Goal: Task Accomplishment & Management: Use online tool/utility

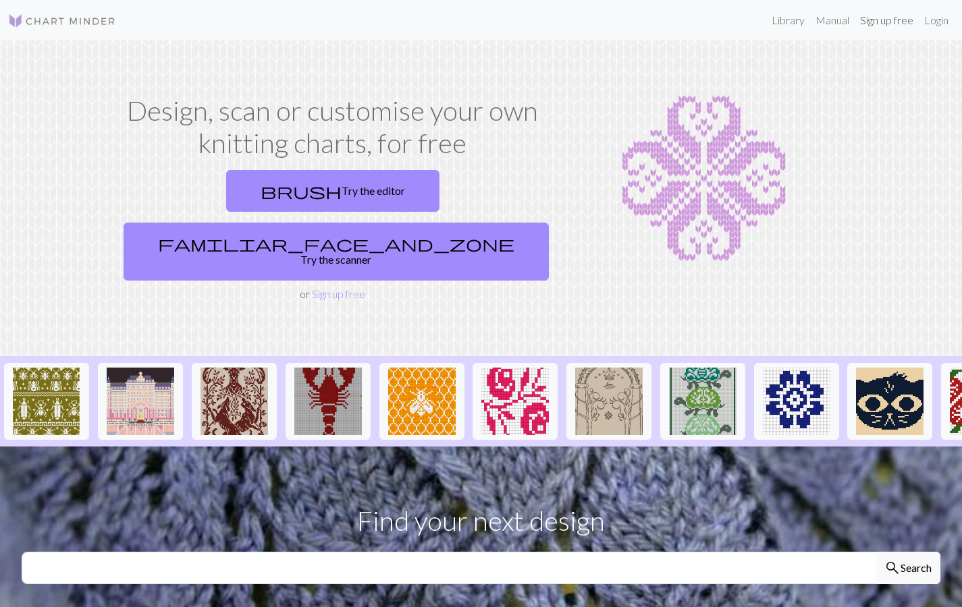
click at [895, 19] on link "Sign up free" at bounding box center [886, 20] width 64 height 27
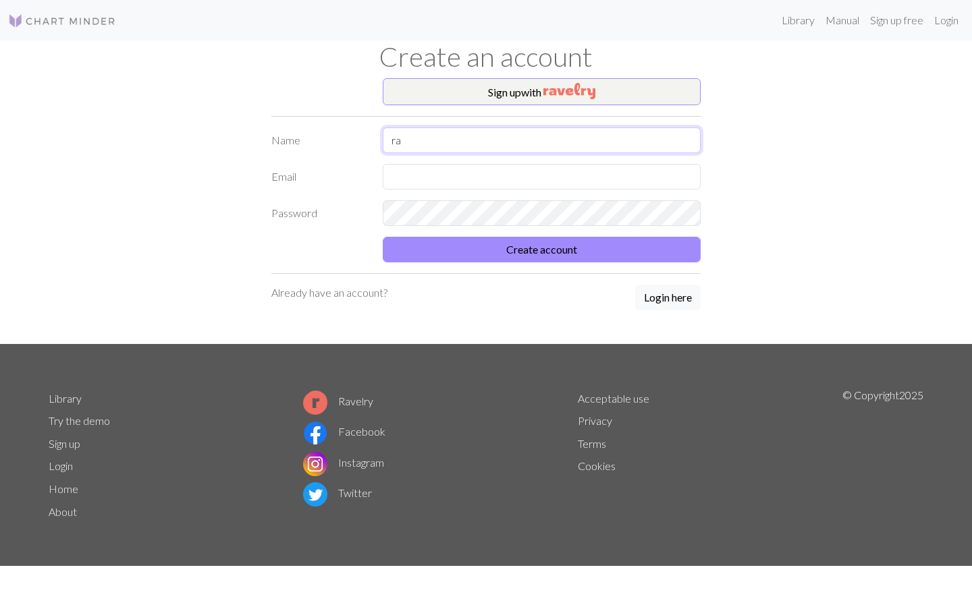
type input "r"
type input "[PERSON_NAME]"
type input "[PERSON_NAME][EMAIL_ADDRESS][DOMAIN_NAME]"
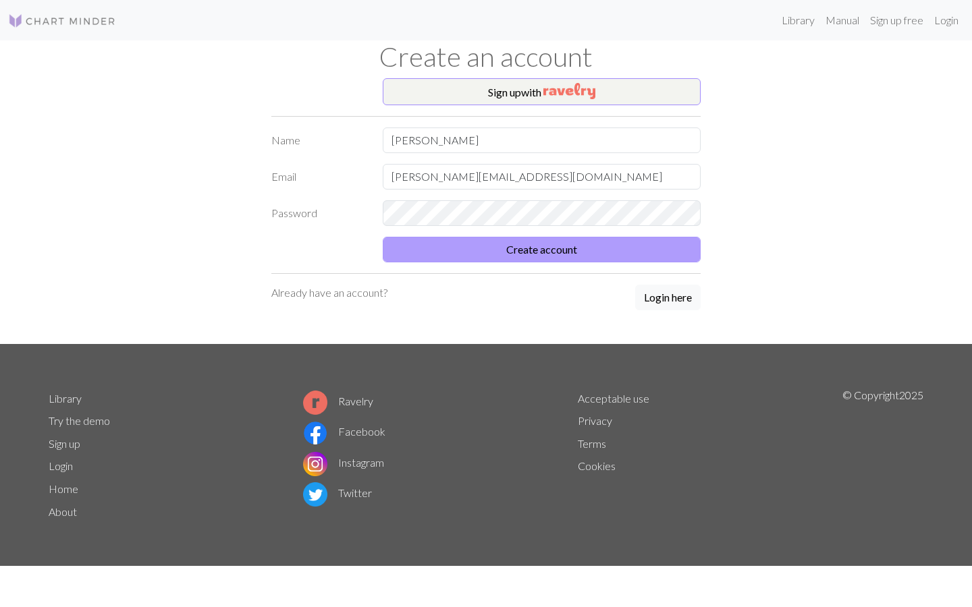
click at [638, 248] on button "Create account" at bounding box center [542, 250] width 318 height 26
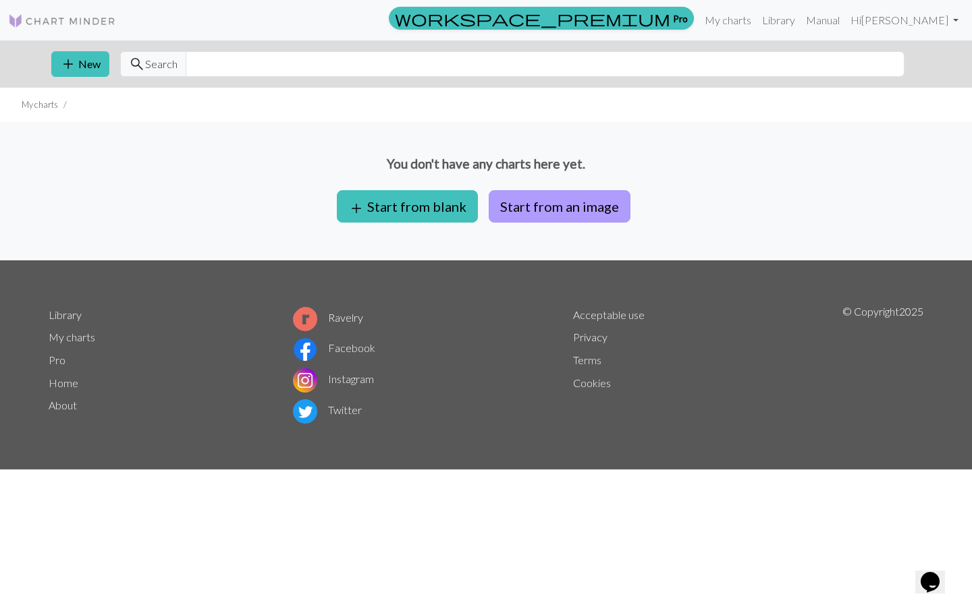
click at [551, 208] on button "Start from an image" at bounding box center [560, 206] width 142 height 32
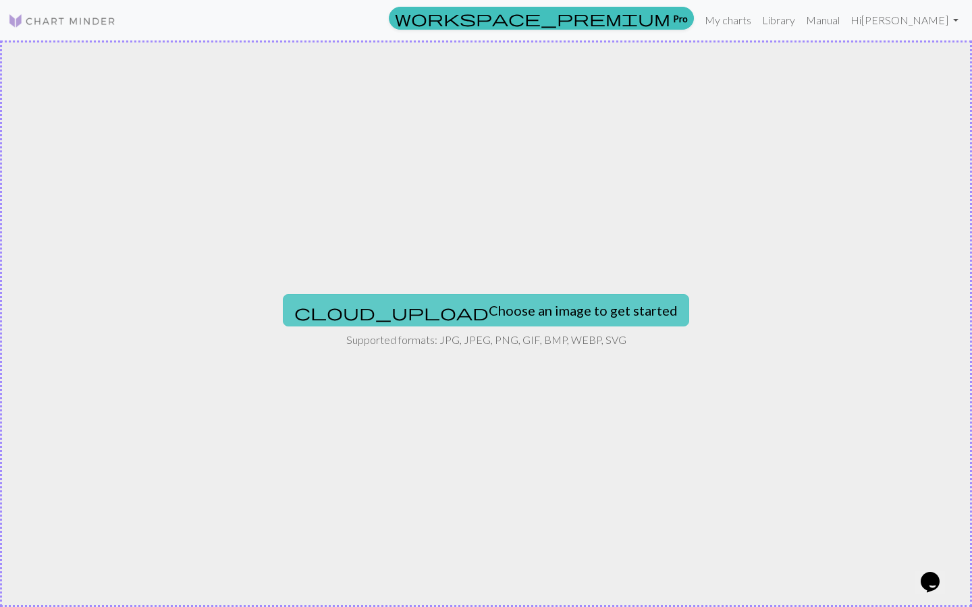
click at [478, 318] on button "cloud_upload Choose an image to get started" at bounding box center [486, 310] width 406 height 32
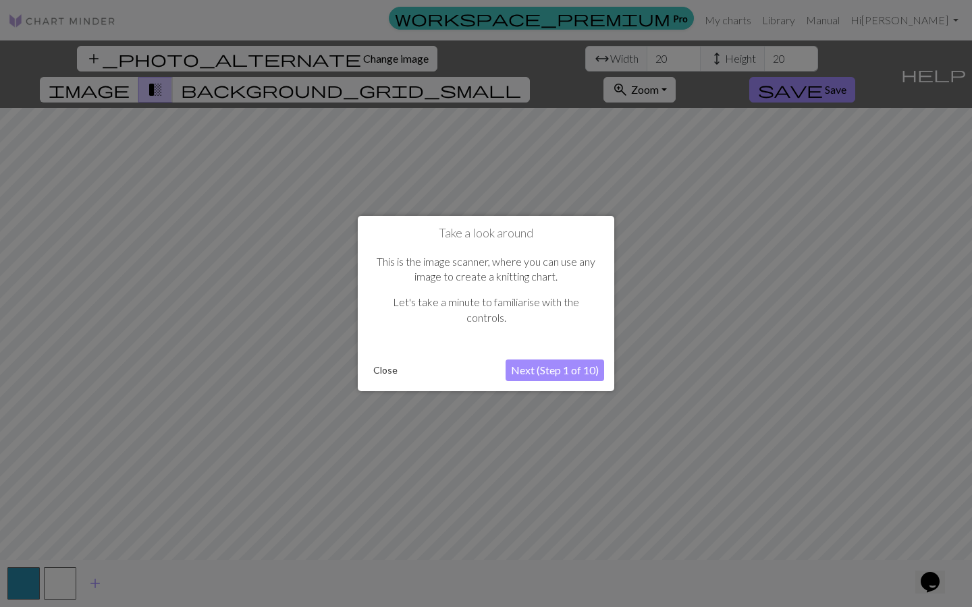
click at [397, 364] on button "Close" at bounding box center [385, 370] width 35 height 20
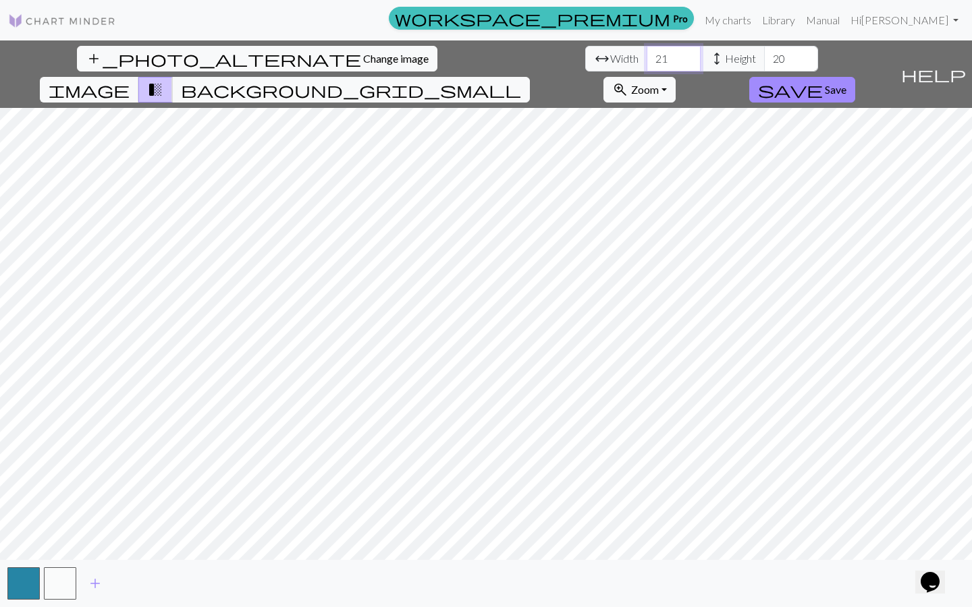
click at [647, 57] on input "21" at bounding box center [674, 59] width 54 height 26
click at [647, 57] on input "22" at bounding box center [674, 59] width 54 height 26
click at [647, 57] on input "23" at bounding box center [674, 59] width 54 height 26
click at [647, 57] on input "24" at bounding box center [674, 59] width 54 height 26
type input "2"
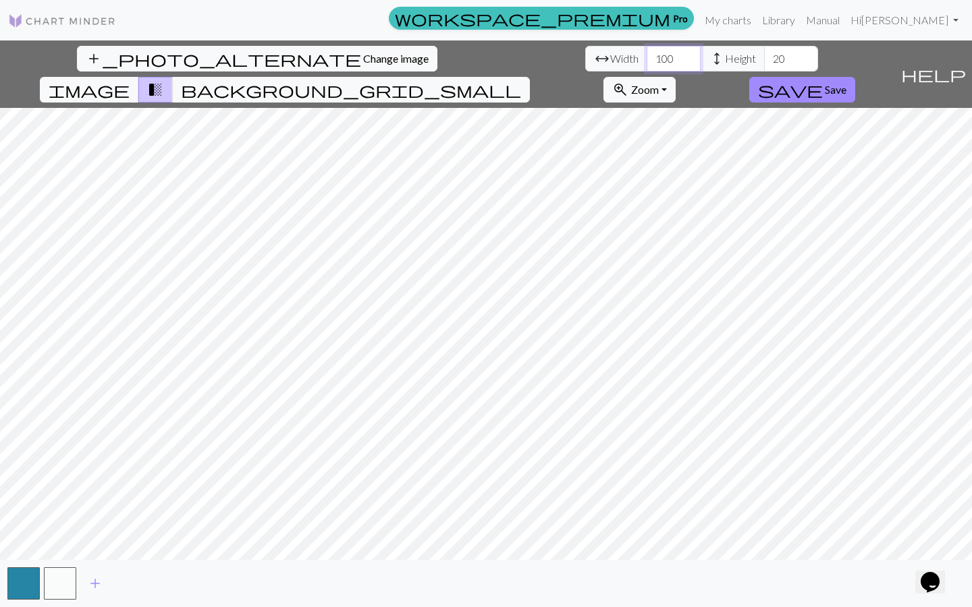
type input "100"
click at [764, 59] on input "20" at bounding box center [791, 59] width 54 height 26
type input "2"
type input "100"
click at [647, 59] on input "100" at bounding box center [674, 59] width 54 height 26
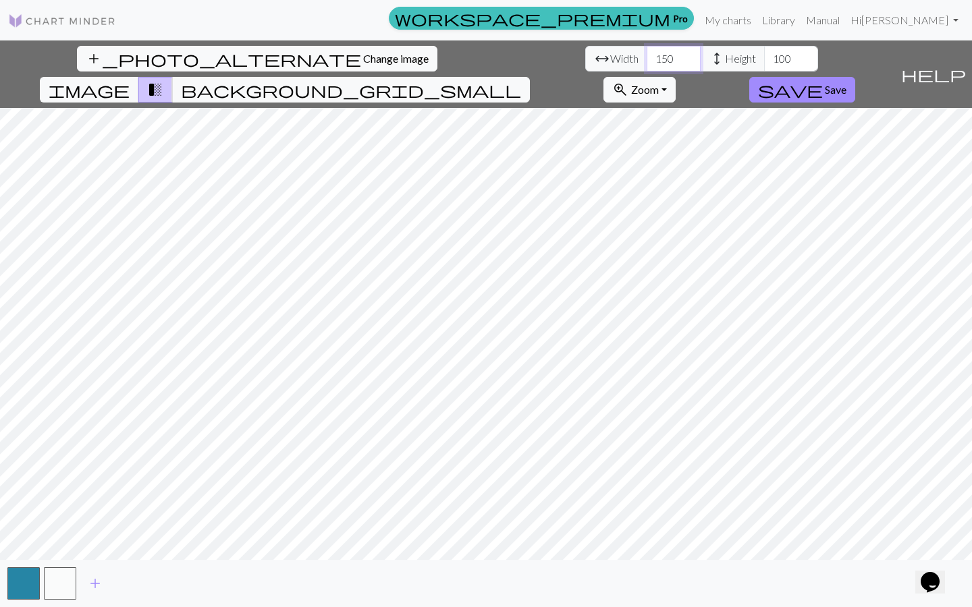
type input "150"
click at [764, 57] on input "100" at bounding box center [791, 59] width 54 height 26
type input "150"
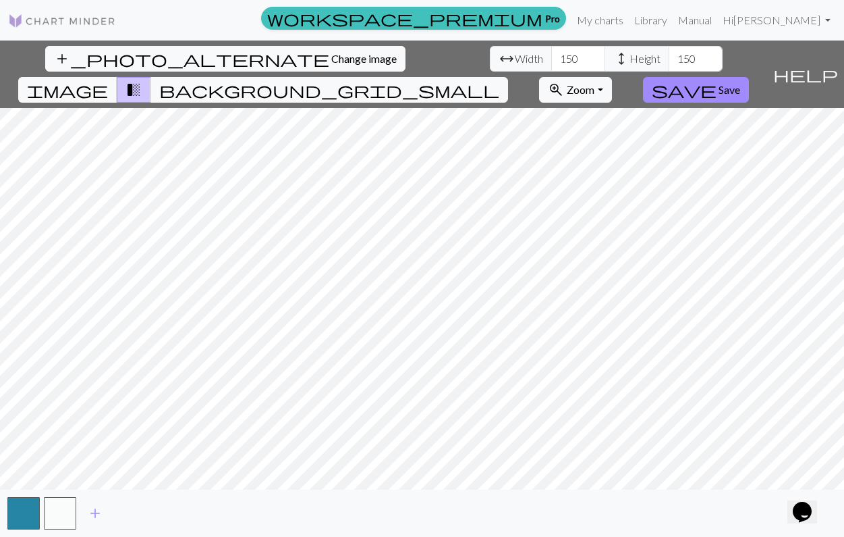
click at [717, 80] on span "save" at bounding box center [684, 89] width 65 height 19
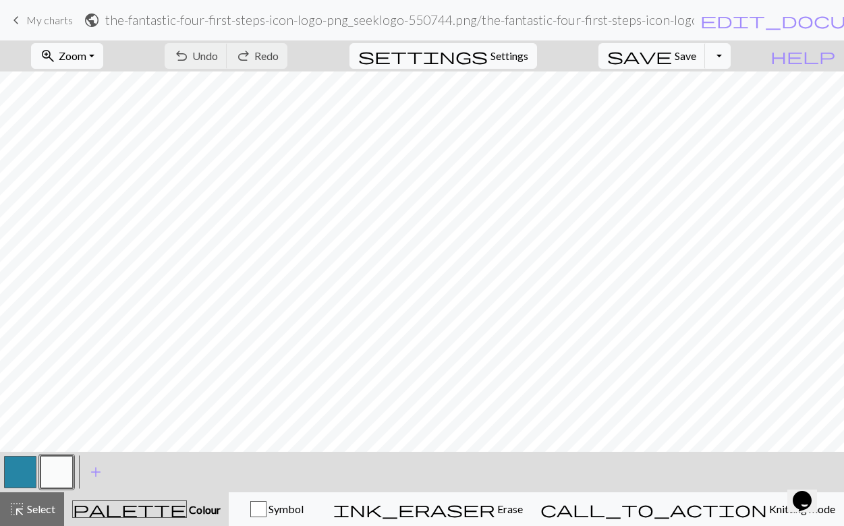
click at [800, 22] on span "edit_document" at bounding box center [806, 20] width 211 height 19
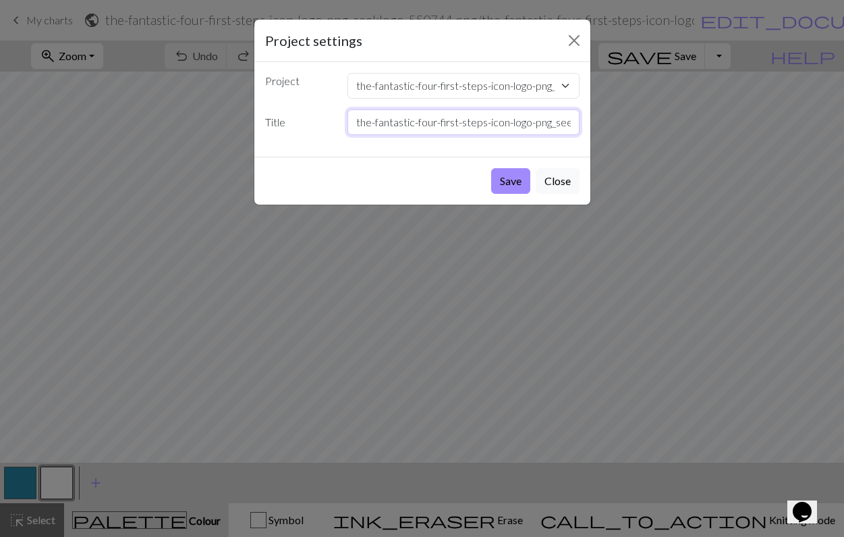
drag, startPoint x: 497, startPoint y: 123, endPoint x: 91, endPoint y: 113, distance: 406.4
click at [91, 113] on div "Project settings Project the-fantastic-four-first-steps-icon-logo-png_seeklogo-…" at bounding box center [422, 268] width 844 height 537
type input "g_seeklogo-550744.png"
drag, startPoint x: 91, startPoint y: 113, endPoint x: 87, endPoint y: 135, distance: 22.0
click at [87, 135] on div "Project settings Project the-fantastic-four-first-steps-icon-logo-png_seeklogo-…" at bounding box center [422, 268] width 844 height 537
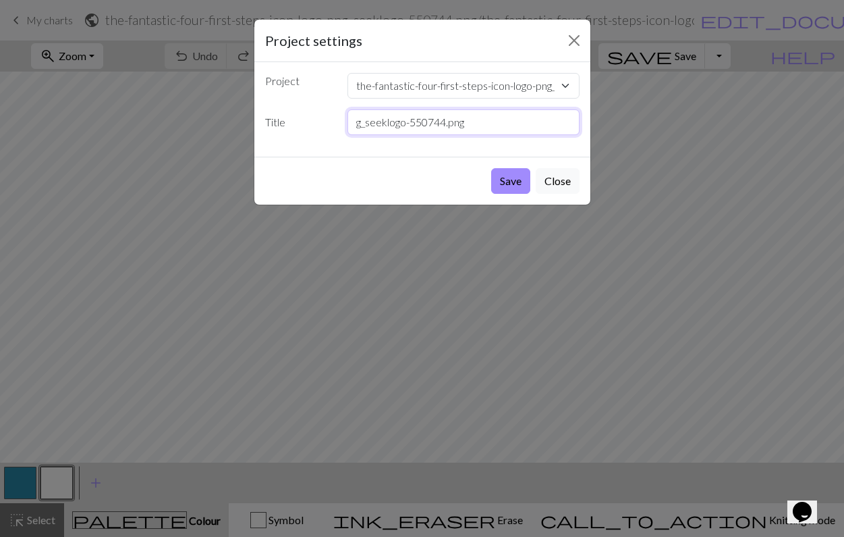
drag, startPoint x: 87, startPoint y: 135, endPoint x: 193, endPoint y: 125, distance: 106.4
click at [193, 125] on div "Project settings Project the-fantastic-four-first-steps-icon-logo-png_seeklogo-…" at bounding box center [422, 268] width 844 height 537
type input "fantastic four first steps logo blanket"
click at [510, 181] on button "Save" at bounding box center [510, 181] width 39 height 26
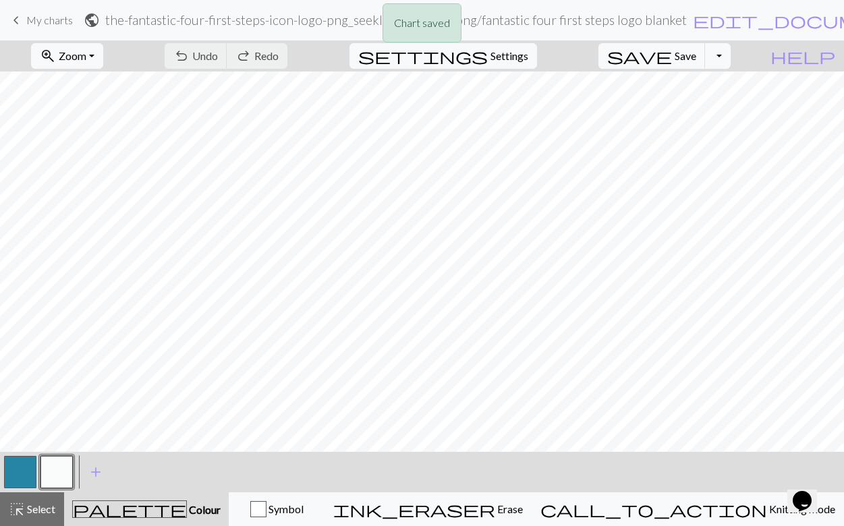
drag, startPoint x: 193, startPoint y: 125, endPoint x: 653, endPoint y: 20, distance: 471.5
click at [653, 20] on div "Chart saved" at bounding box center [422, 26] width 844 height 53
click at [693, 24] on span "edit_document" at bounding box center [798, 20] width 211 height 19
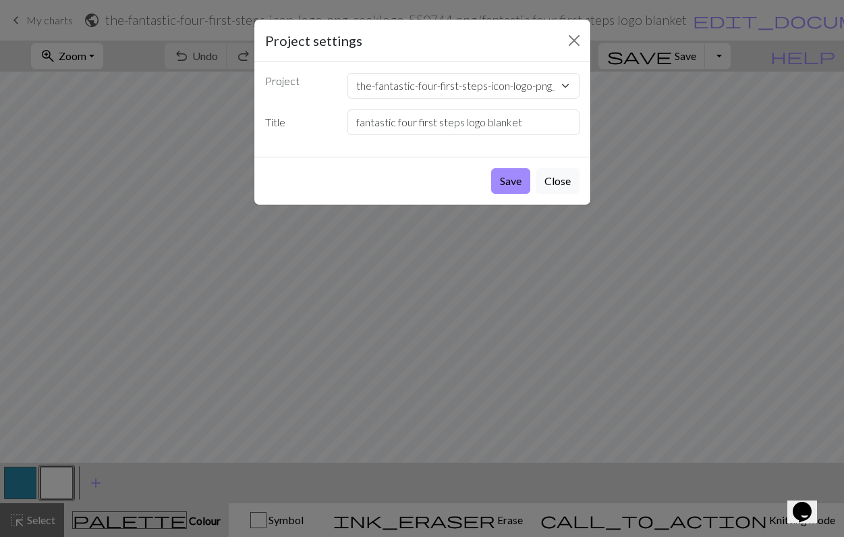
click at [514, 189] on button "Save" at bounding box center [510, 181] width 39 height 26
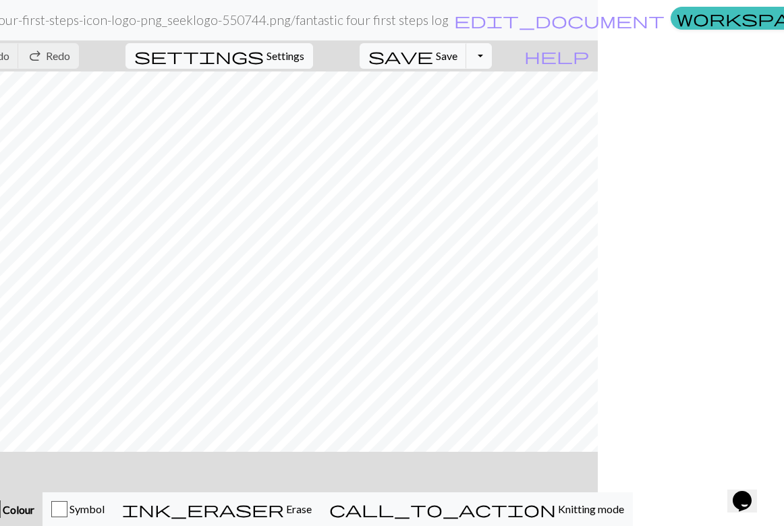
scroll to position [0, 186]
drag, startPoint x: 653, startPoint y: 20, endPoint x: 613, endPoint y: 25, distance: 40.2
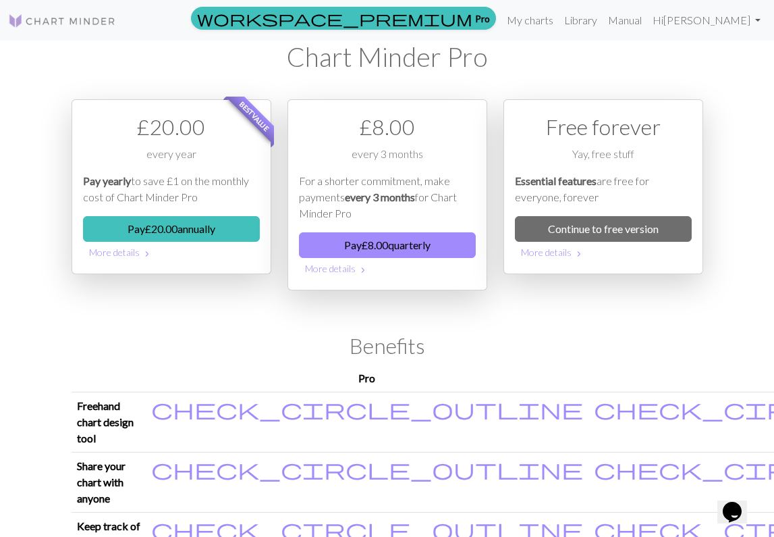
click at [576, 229] on link "Continue to free version" at bounding box center [603, 229] width 177 height 26
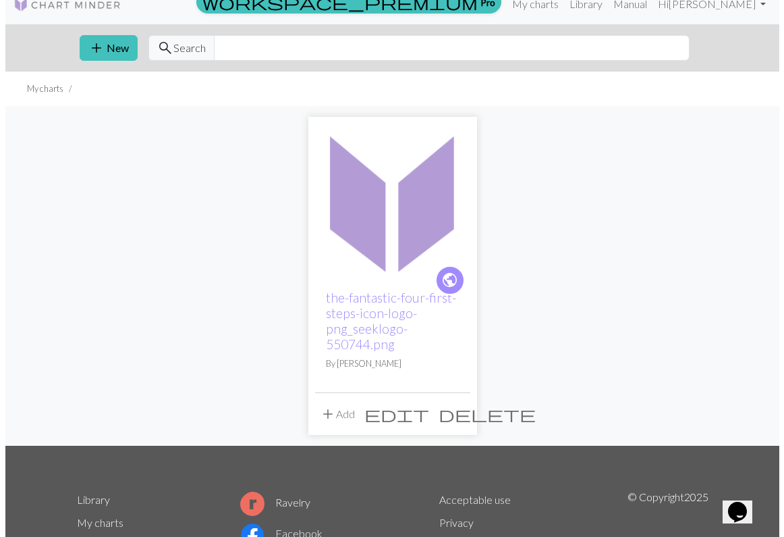
scroll to position [17, 0]
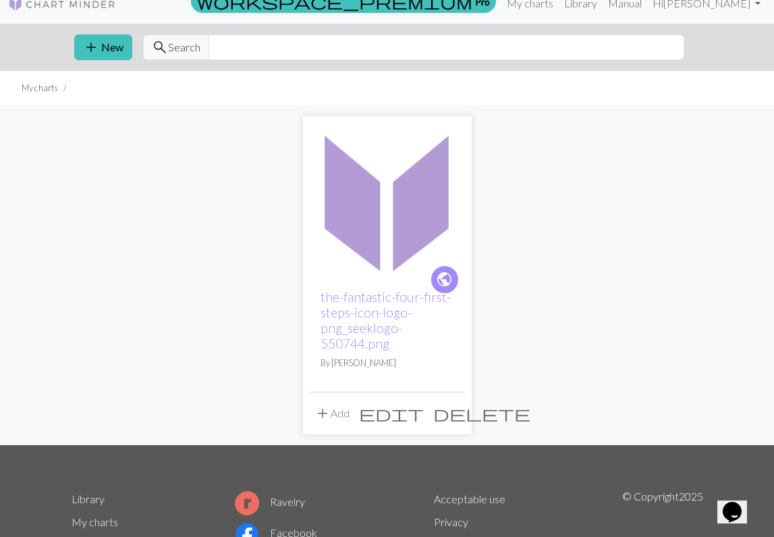
click at [424, 409] on span "edit" at bounding box center [391, 413] width 65 height 19
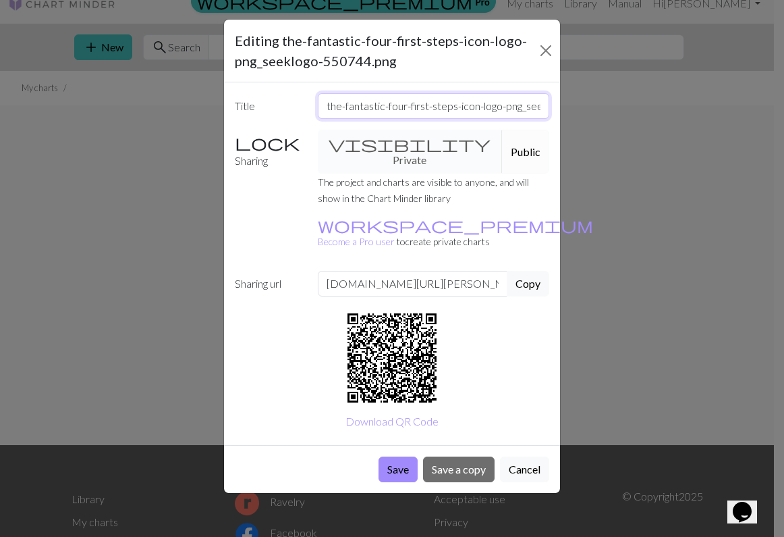
click at [528, 112] on input "the-fantastic-four-first-steps-icon-logo-png_seeklogo-550744.png" at bounding box center [434, 106] width 232 height 26
drag, startPoint x: 389, startPoint y: 358, endPoint x: 784, endPoint y: 138, distance: 452.0
click at [784, 138] on div "Editing the-fantastic-four-first-steps-icon-logo-png_seeklogo-550744.png Title …" at bounding box center [392, 268] width 784 height 537
type input "fantastic four first steps blanket"
drag, startPoint x: 784, startPoint y: 138, endPoint x: 385, endPoint y: 433, distance: 495.6
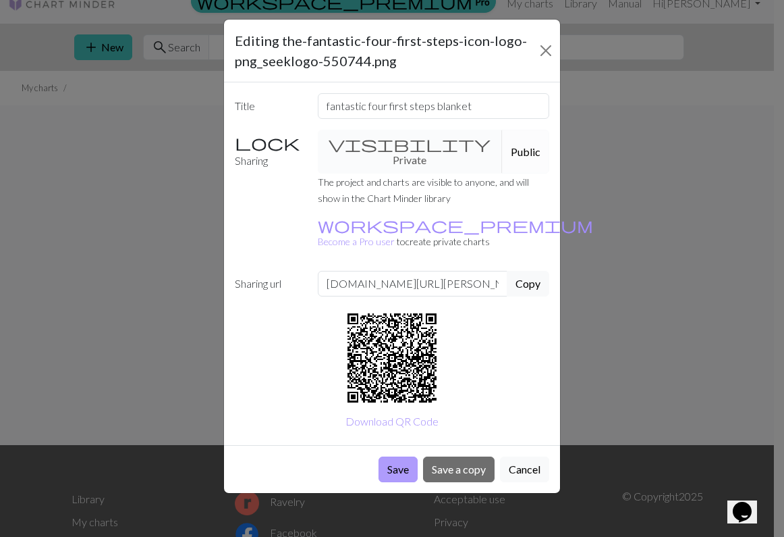
click at [385, 456] on button "Save" at bounding box center [398, 469] width 39 height 26
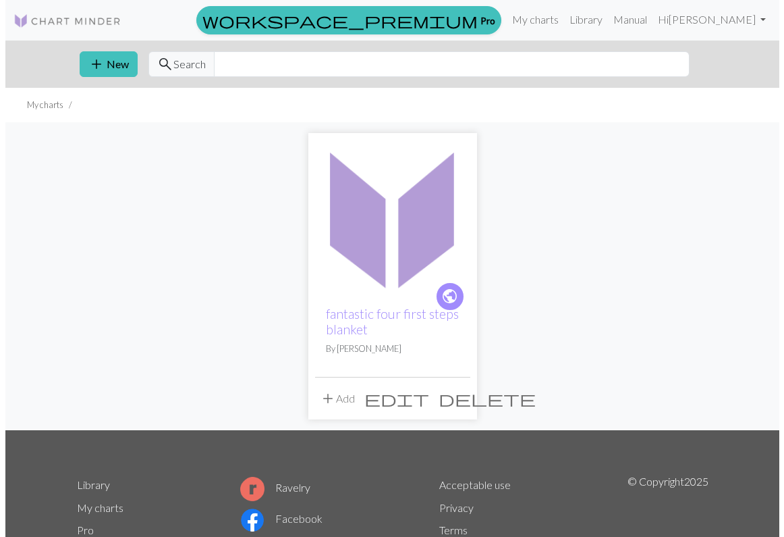
scroll to position [17, 0]
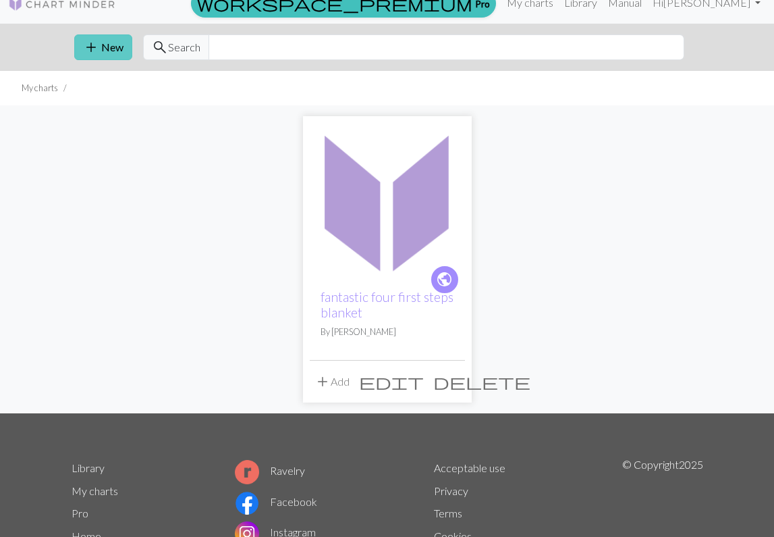
drag, startPoint x: 0, startPoint y: 0, endPoint x: 92, endPoint y: 38, distance: 99.3
click at [92, 38] on span "add" at bounding box center [91, 47] width 16 height 19
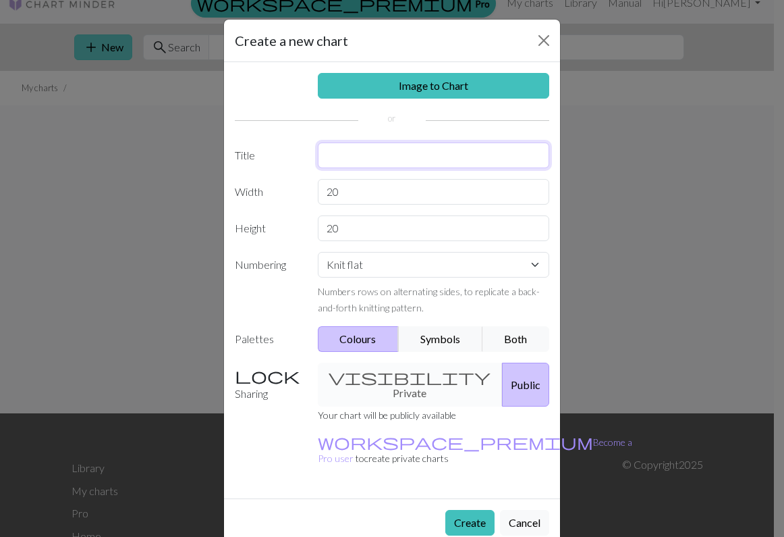
click at [362, 150] on input "text" at bounding box center [434, 155] width 232 height 26
type input "future foundation blanket"
click at [384, 178] on div "Image to Chart Title future foundation blanket Width 20 Height 20 Numbering Kni…" at bounding box center [392, 280] width 336 height 436
click at [378, 184] on input "20" at bounding box center [434, 192] width 232 height 26
type input "2"
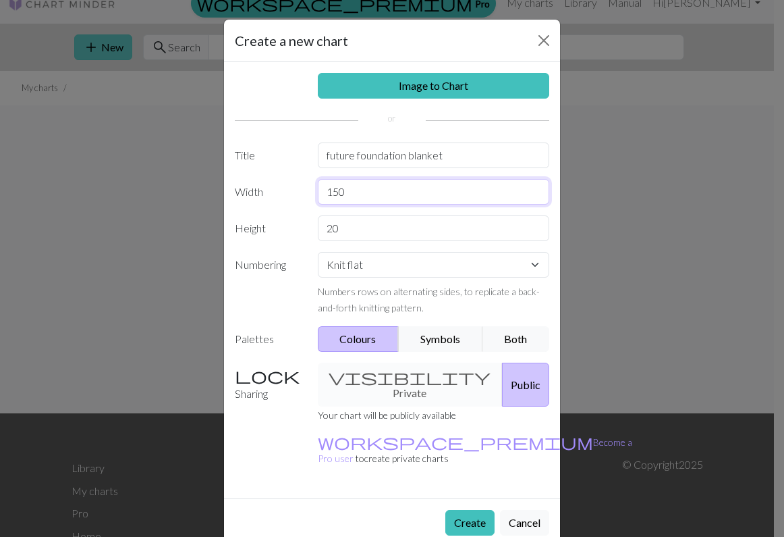
type input "150"
click at [389, 223] on input "20" at bounding box center [434, 228] width 232 height 26
type input "2"
type input "150"
click at [423, 78] on link "Image to Chart" at bounding box center [434, 86] width 232 height 26
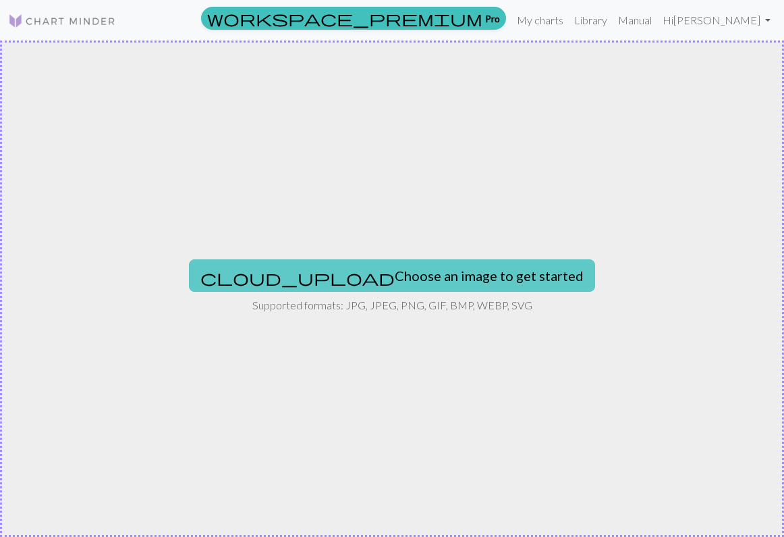
drag, startPoint x: 92, startPoint y: 38, endPoint x: 334, endPoint y: 271, distance: 336.0
click at [334, 271] on button "cloud_upload Choose an image to get started" at bounding box center [392, 275] width 406 height 32
click at [759, 2] on nav "workspace_premium Pro My charts Library Manual Hi Rachel Account settings Logout" at bounding box center [392, 20] width 784 height 40
click at [759, 0] on nav "workspace_premium Pro My charts Library Manual Hi Rachel Account settings Logout" at bounding box center [392, 20] width 784 height 40
click at [760, 0] on nav "workspace_premium Pro My charts Library Manual Hi Rachel Account settings Logout" at bounding box center [392, 20] width 784 height 40
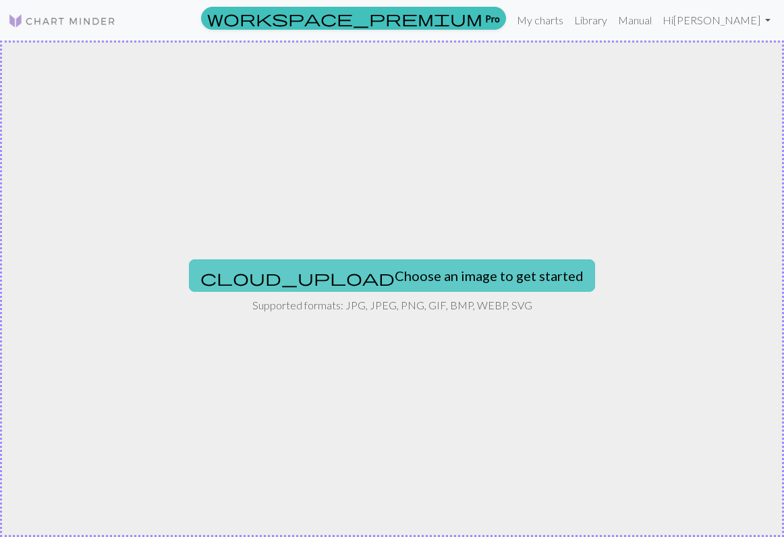
click at [372, 275] on button "cloud_upload Choose an image to get started" at bounding box center [392, 275] width 406 height 32
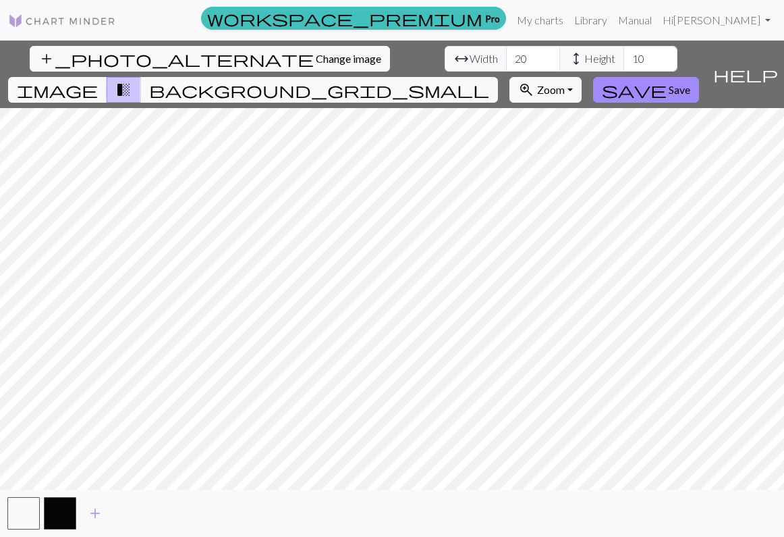
click at [246, 45] on div "add_photo_alternate Change image arrow_range Width 20 height Height 10 image tr…" at bounding box center [353, 73] width 707 height 67
click at [506, 55] on input "20" at bounding box center [533, 59] width 54 height 26
type input "2"
type input "200"
click at [624, 56] on input "10" at bounding box center [651, 59] width 54 height 26
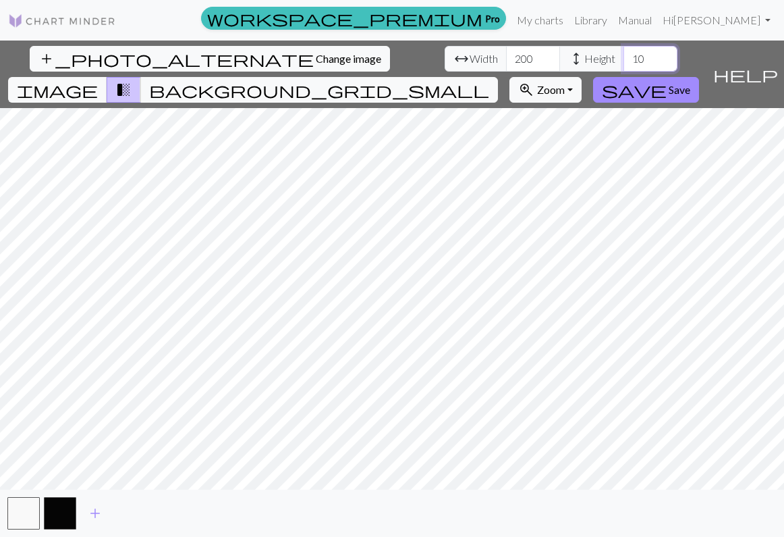
type input "1"
click at [624, 59] on input "0" at bounding box center [651, 59] width 54 height 26
type input "0"
click at [624, 63] on input "number" at bounding box center [651, 59] width 54 height 26
click at [624, 61] on input "number" at bounding box center [651, 59] width 54 height 26
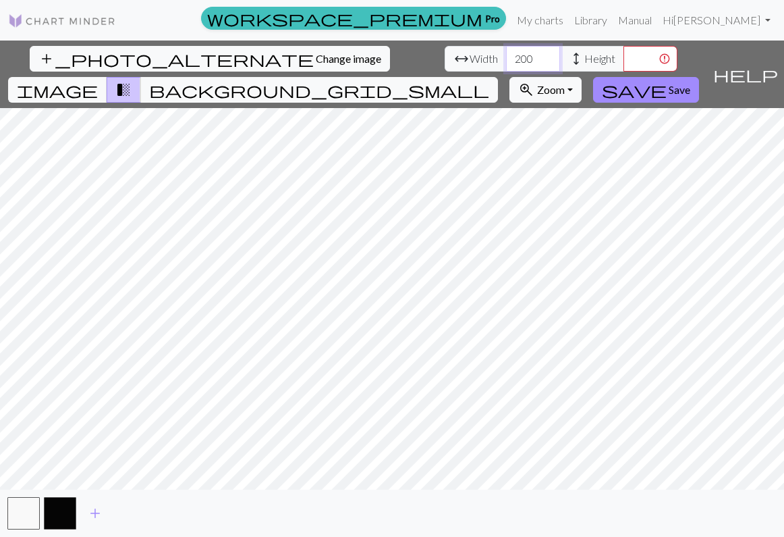
drag, startPoint x: 334, startPoint y: 271, endPoint x: 265, endPoint y: 53, distance: 228.6
click at [506, 53] on input "200" at bounding box center [533, 59] width 54 height 26
click at [506, 57] on input "200" at bounding box center [533, 59] width 54 height 26
drag, startPoint x: 265, startPoint y: 53, endPoint x: 353, endPoint y: 54, distance: 87.7
click at [624, 54] on input "number" at bounding box center [651, 59] width 54 height 26
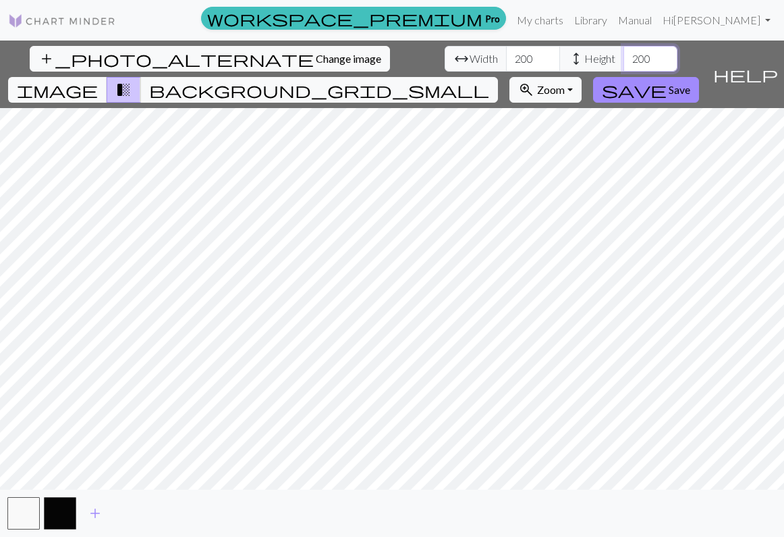
type input "200"
click at [477, 493] on div "add_photo_alternate Change image arrow_range Width 200 height Height 200 image …" at bounding box center [392, 288] width 784 height 496
drag, startPoint x: 477, startPoint y: 493, endPoint x: 442, endPoint y: 55, distance: 439.4
click at [98, 80] on span "image" at bounding box center [57, 89] width 81 height 19
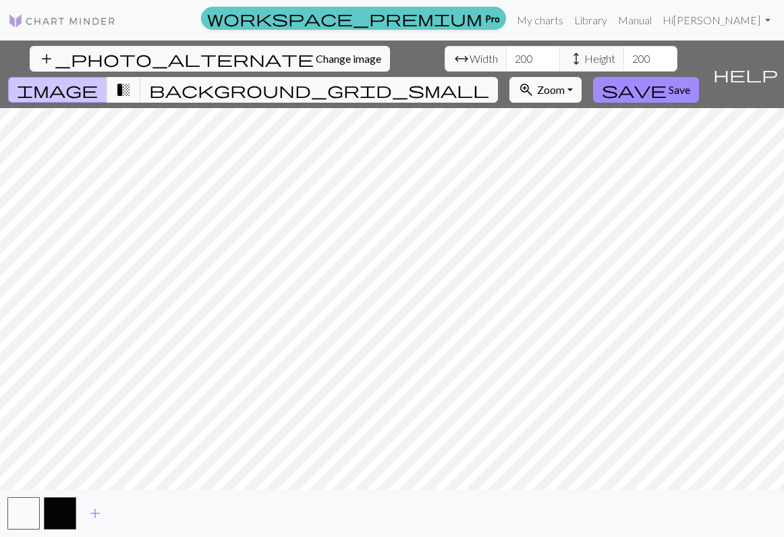
drag, startPoint x: 442, startPoint y: 55, endPoint x: 520, endPoint y: 11, distance: 89.7
click at [520, 11] on div "workspace_premium Pro My charts Library Manual Hi Rachel Account settings Logou…" at bounding box center [392, 268] width 784 height 537
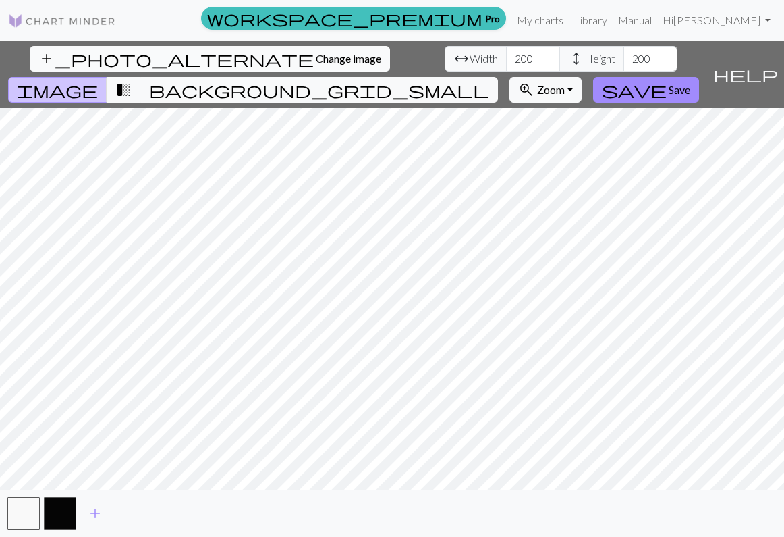
drag, startPoint x: 520, startPoint y: 11, endPoint x: 72, endPoint y: 59, distance: 451.3
click at [316, 59] on span "Change image" at bounding box center [348, 58] width 65 height 13
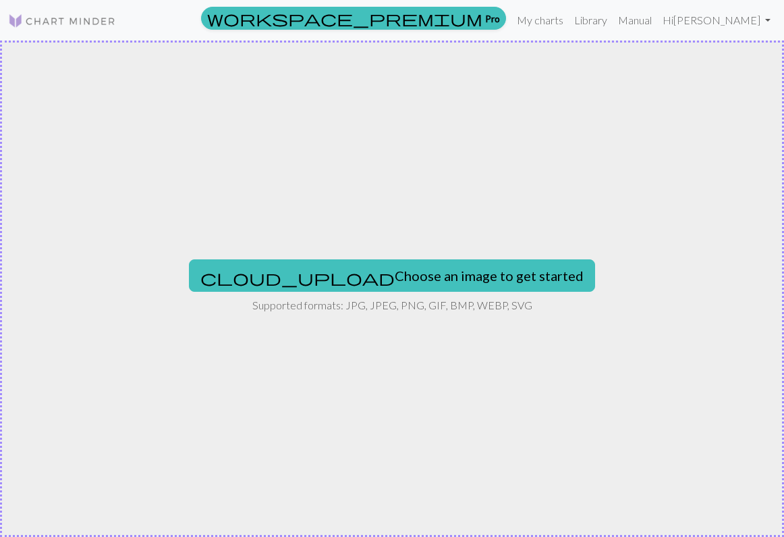
drag, startPoint x: 72, startPoint y: 59, endPoint x: 358, endPoint y: 253, distance: 345.9
click at [358, 253] on div "cloud_upload Choose an image to get started Supported formats: JPG, JPEG, PNG, …" at bounding box center [392, 288] width 784 height 496
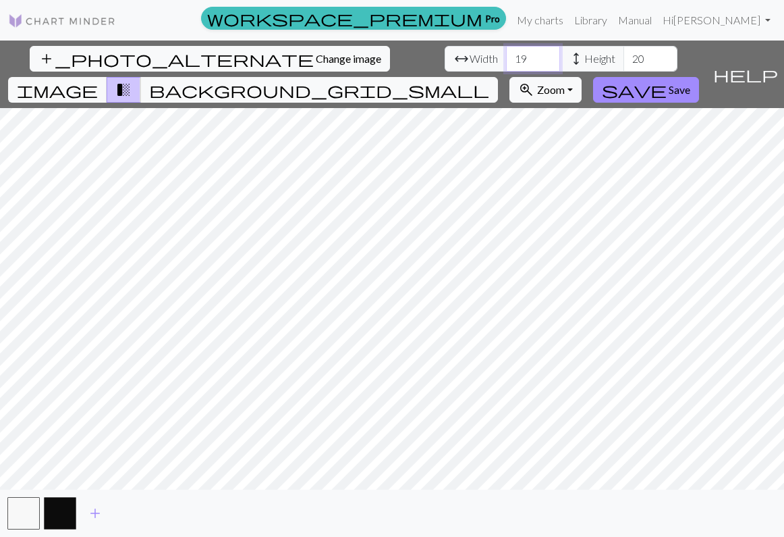
drag, startPoint x: 358, startPoint y: 253, endPoint x: 238, endPoint y: 62, distance: 225.3
click at [506, 62] on input "19" at bounding box center [533, 59] width 54 height 26
click at [506, 59] on input "19" at bounding box center [533, 59] width 54 height 26
type input "1"
type input "200"
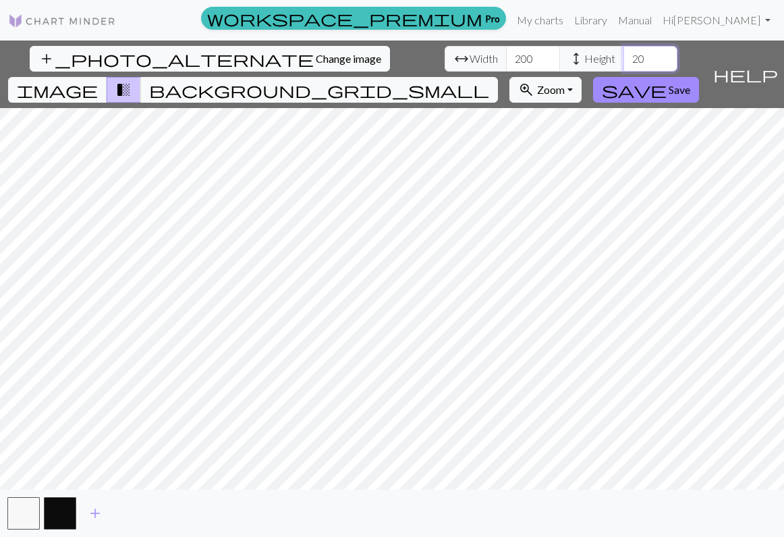
click at [624, 64] on input "20" at bounding box center [651, 59] width 54 height 26
type input "200"
drag, startPoint x: 238, startPoint y: 62, endPoint x: 246, endPoint y: 57, distance: 8.8
click at [506, 57] on input "200" at bounding box center [533, 59] width 54 height 26
click at [506, 59] on input "200" at bounding box center [533, 59] width 54 height 26
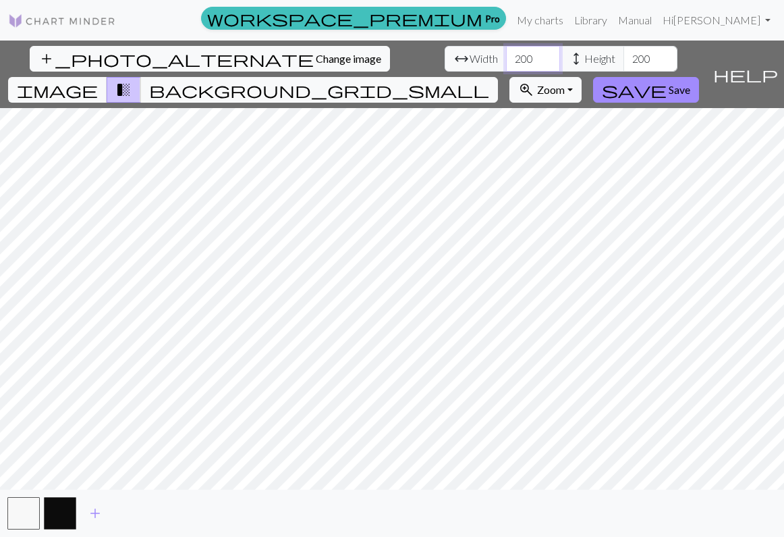
click at [506, 59] on input "200" at bounding box center [533, 59] width 54 height 26
click at [624, 59] on input "200" at bounding box center [651, 59] width 54 height 26
click at [624, 57] on input "200" at bounding box center [651, 59] width 54 height 26
click at [506, 59] on input "100" at bounding box center [533, 59] width 54 height 26
type input "100"
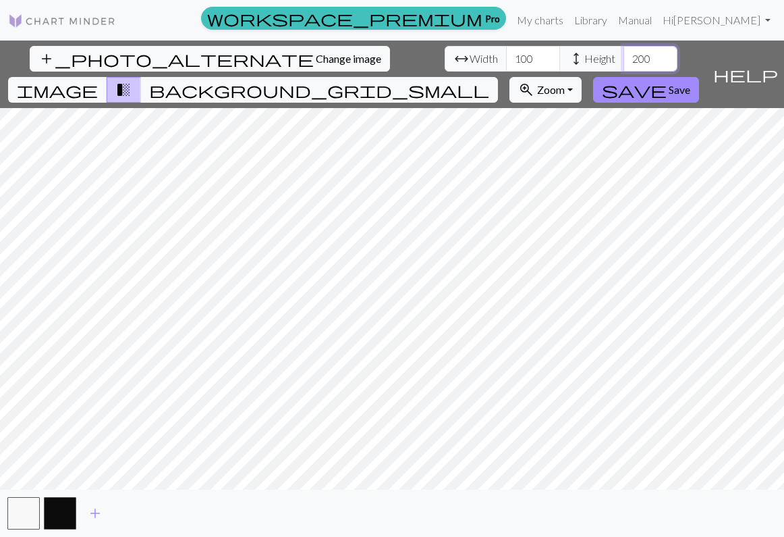
drag, startPoint x: 248, startPoint y: 59, endPoint x: 350, endPoint y: 56, distance: 101.3
click at [624, 56] on input "200" at bounding box center [651, 59] width 54 height 26
click at [624, 57] on input "200" at bounding box center [651, 59] width 54 height 26
click at [624, 61] on input "210" at bounding box center [651, 59] width 54 height 26
click at [624, 57] on input "210" at bounding box center [651, 59] width 54 height 26
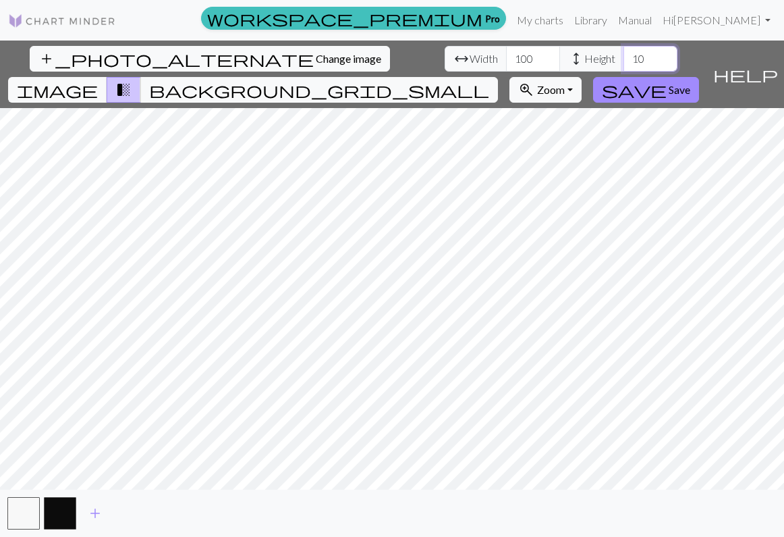
click at [624, 59] on input "10" at bounding box center [651, 59] width 54 height 26
click at [624, 57] on input "100" at bounding box center [651, 59] width 54 height 26
type input "150"
drag, startPoint x: 356, startPoint y: 59, endPoint x: 240, endPoint y: 56, distance: 115.4
click at [506, 56] on input "100" at bounding box center [533, 59] width 54 height 26
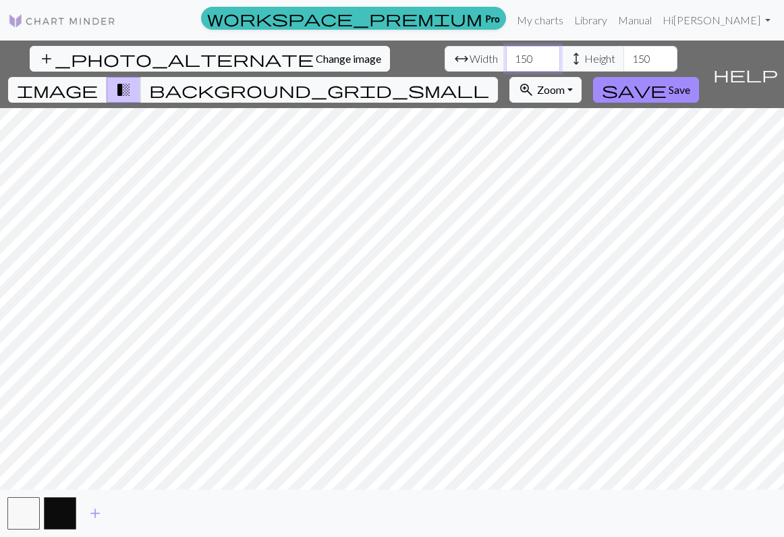
type input "150"
click at [98, 80] on span "image" at bounding box center [57, 89] width 81 height 19
drag, startPoint x: 240, startPoint y: 56, endPoint x: 511, endPoint y: 56, distance: 270.6
click at [489, 80] on span "background_grid_small" at bounding box center [319, 89] width 340 height 19
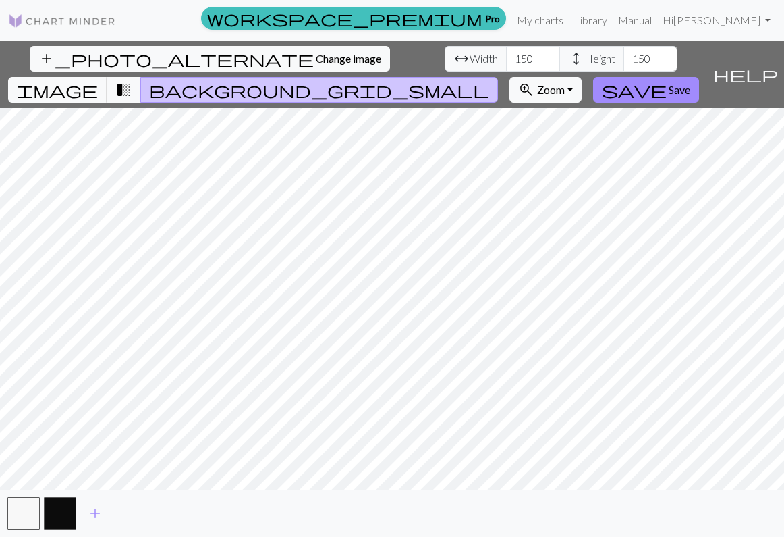
click at [98, 80] on span "image" at bounding box center [57, 89] width 81 height 19
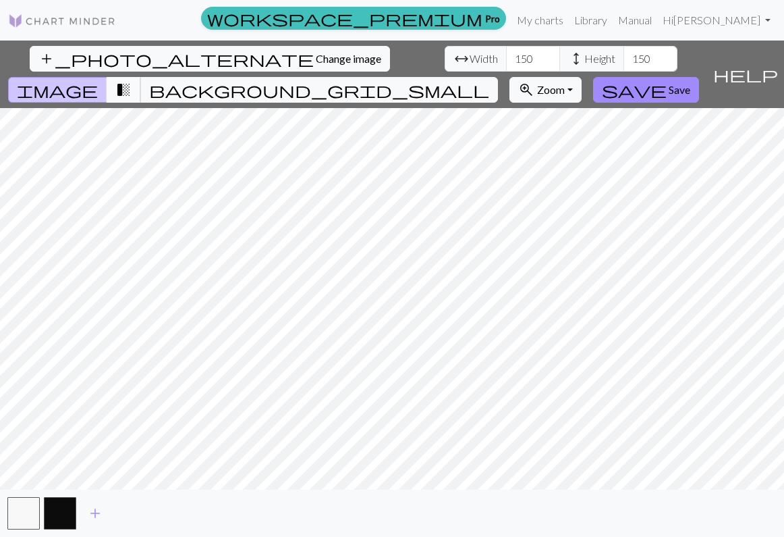
drag, startPoint x: 511, startPoint y: 56, endPoint x: 478, endPoint y: 65, distance: 33.6
click at [132, 80] on span "transition_fade" at bounding box center [123, 89] width 16 height 19
drag, startPoint x: 478, startPoint y: 65, endPoint x: 485, endPoint y: 59, distance: 8.1
click at [132, 80] on span "transition_fade" at bounding box center [123, 89] width 16 height 19
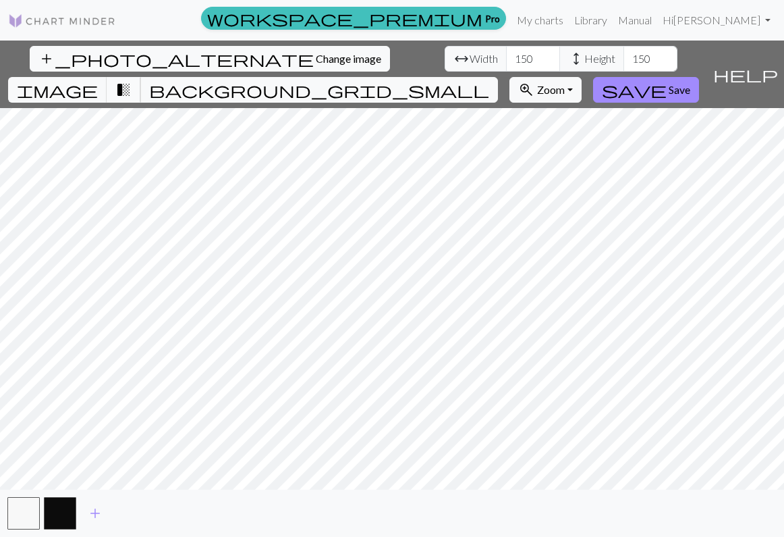
click at [107, 77] on button "image" at bounding box center [57, 90] width 99 height 26
click at [132, 80] on span "transition_fade" at bounding box center [123, 89] width 16 height 19
click at [489, 80] on span "background_grid_small" at bounding box center [319, 89] width 340 height 19
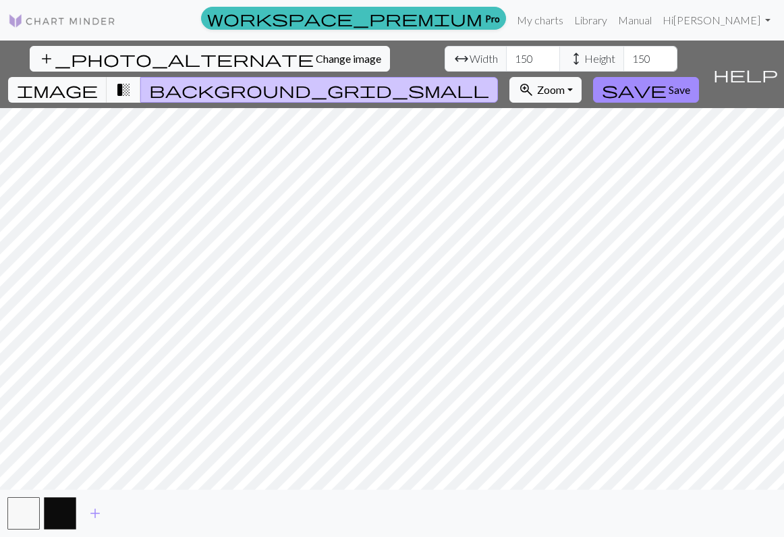
drag, startPoint x: 485, startPoint y: 59, endPoint x: 464, endPoint y: 63, distance: 20.6
click at [141, 77] on button "transition_fade" at bounding box center [124, 90] width 34 height 26
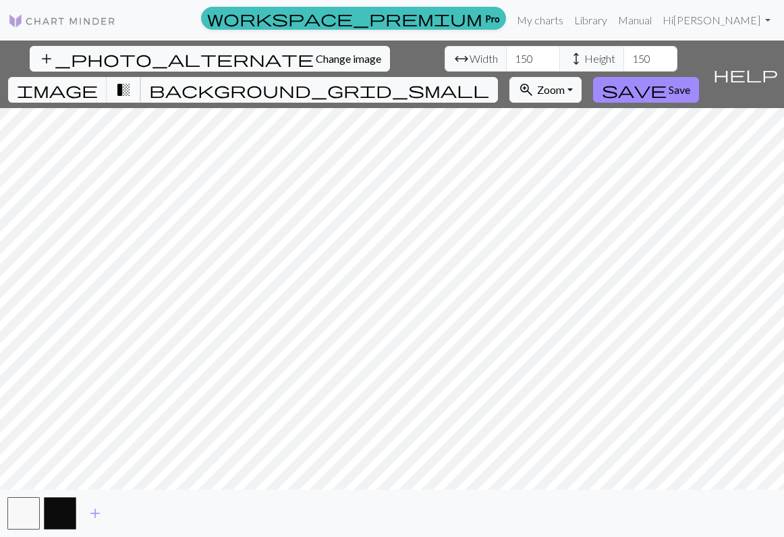
click at [98, 80] on span "image" at bounding box center [57, 89] width 81 height 19
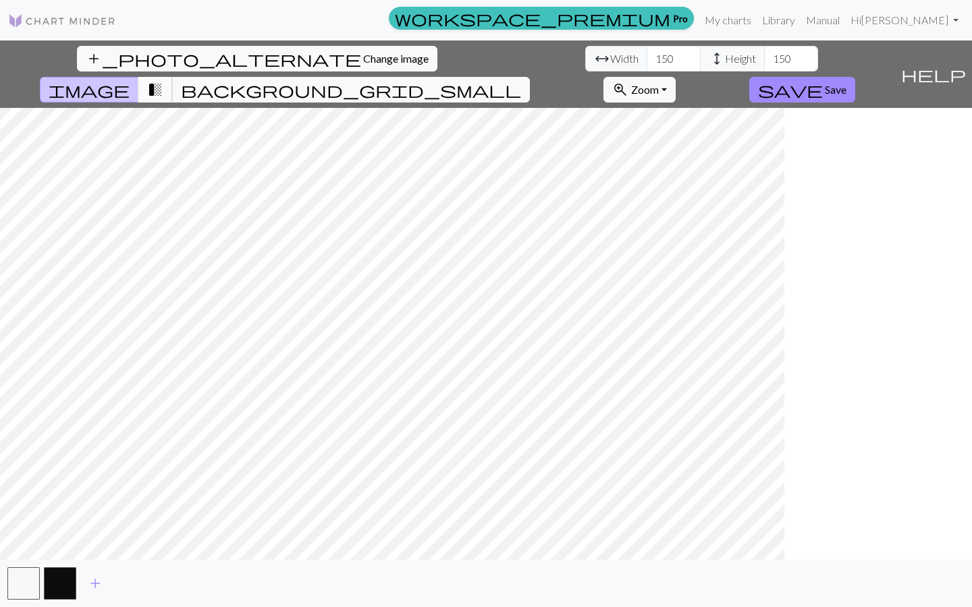
click at [773, 83] on span "Save" at bounding box center [836, 89] width 22 height 13
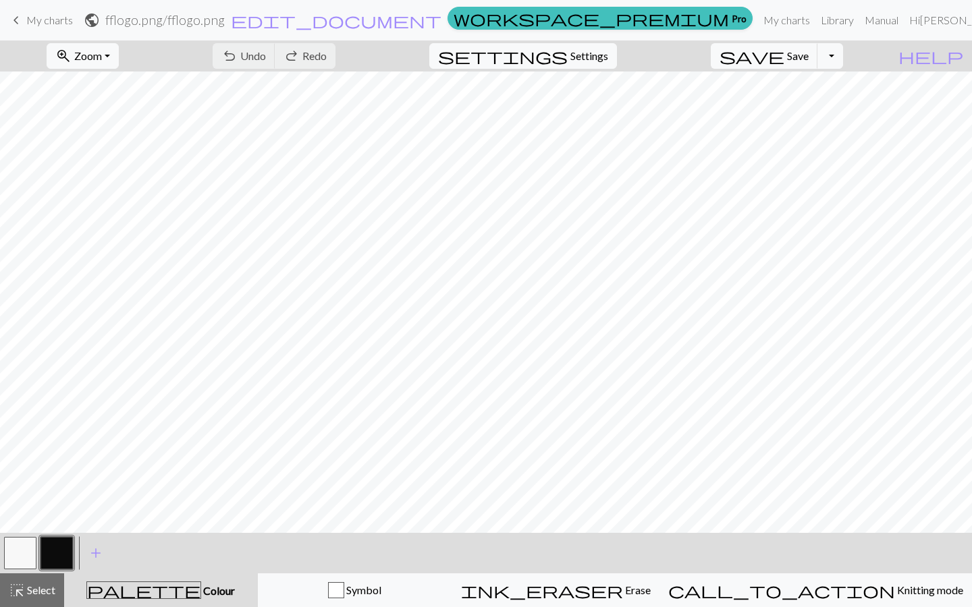
click at [119, 61] on button "zoom_in Zoom Zoom" at bounding box center [83, 56] width 72 height 26
click at [109, 90] on button "Fit all" at bounding box center [100, 86] width 107 height 22
click at [47, 536] on button "button" at bounding box center [56, 553] width 32 height 32
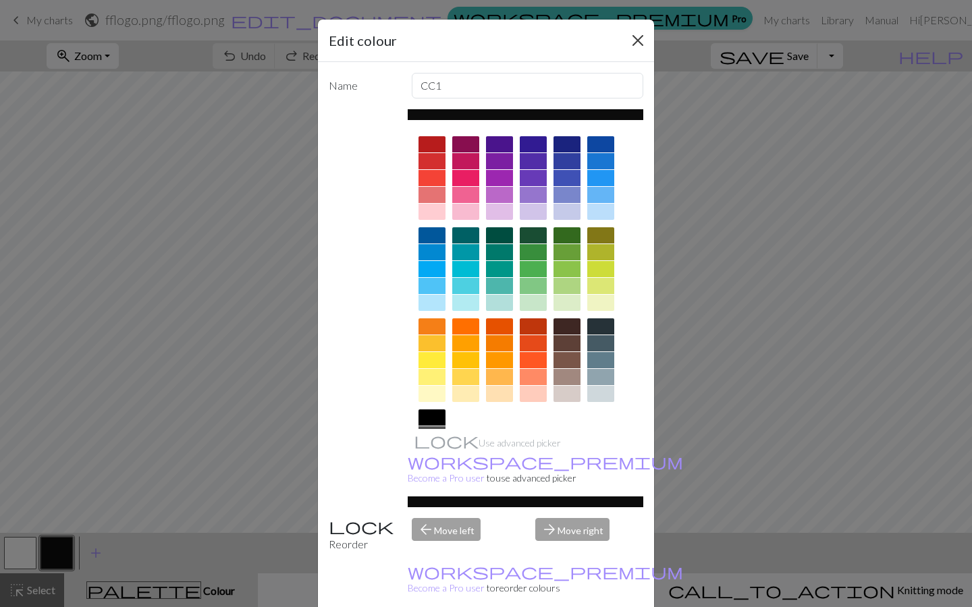
drag, startPoint x: 464, startPoint y: 63, endPoint x: 637, endPoint y: 31, distance: 175.8
click at [637, 31] on button "Close" at bounding box center [638, 41] width 22 height 22
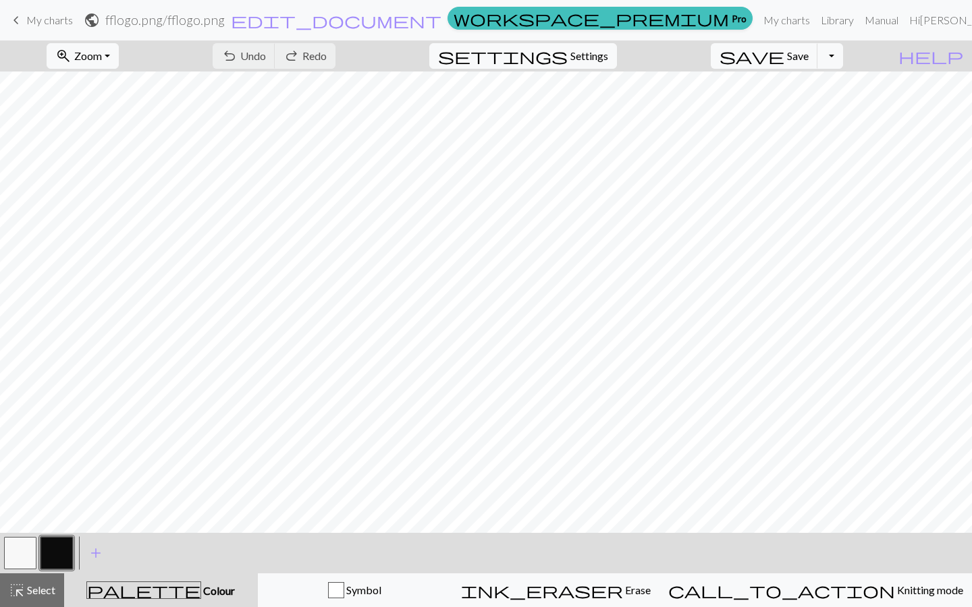
click at [119, 64] on button "zoom_in Zoom Zoom" at bounding box center [83, 56] width 72 height 26
click at [108, 227] on button "200%" at bounding box center [100, 227] width 107 height 22
drag, startPoint x: 637, startPoint y: 31, endPoint x: 125, endPoint y: 63, distance: 513.2
click at [119, 63] on button "zoom_in Zoom Zoom" at bounding box center [83, 56] width 72 height 26
click at [112, 190] on button "100%" at bounding box center [100, 184] width 107 height 22
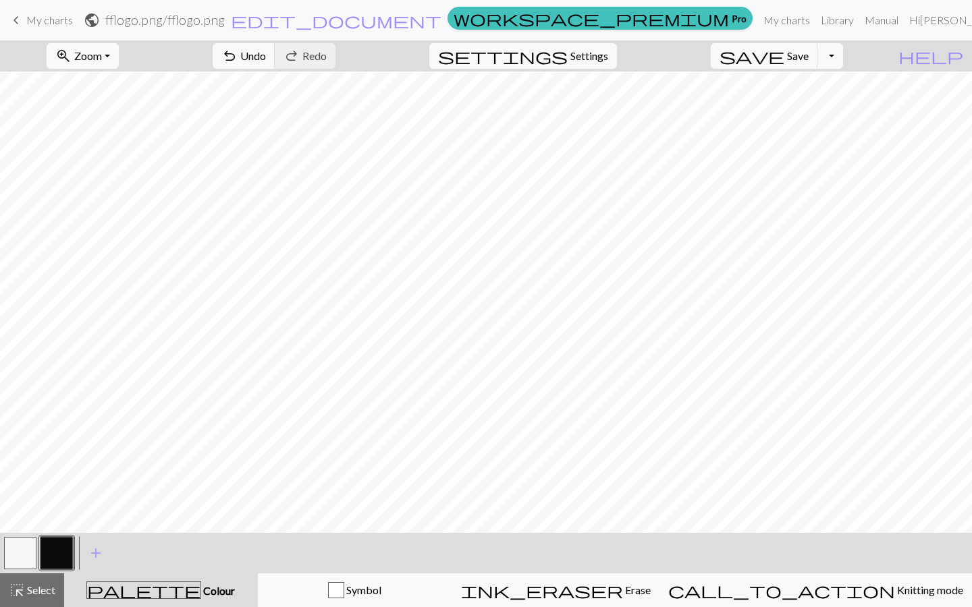
click at [9, 536] on button "button" at bounding box center [20, 553] width 32 height 32
click at [102, 54] on span "Zoom" at bounding box center [88, 55] width 28 height 13
drag, startPoint x: 125, startPoint y: 63, endPoint x: 132, endPoint y: 161, distance: 98.1
click at [132, 161] on button "50%" at bounding box center [100, 162] width 107 height 22
drag, startPoint x: 132, startPoint y: 161, endPoint x: 59, endPoint y: 552, distance: 398.1
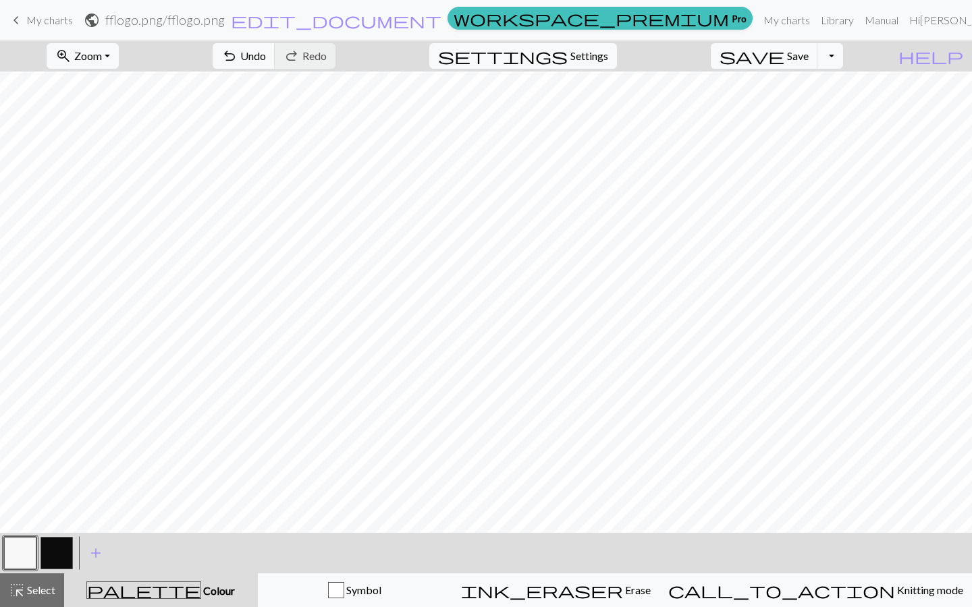
click at [59, 536] on button "button" at bounding box center [56, 553] width 32 height 32
drag, startPoint x: 59, startPoint y: 552, endPoint x: 313, endPoint y: 55, distance: 558.7
click at [238, 55] on span "undo" at bounding box center [229, 56] width 16 height 19
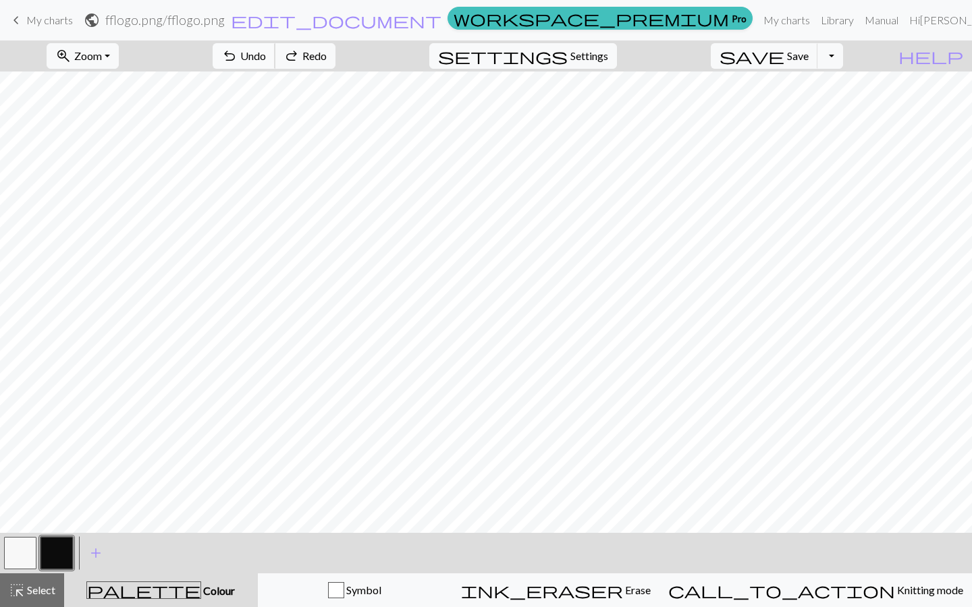
click at [238, 55] on span "undo" at bounding box center [229, 56] width 16 height 19
click at [275, 58] on button "undo Undo Undo" at bounding box center [244, 56] width 63 height 26
click at [275, 60] on button "undo Undo Undo" at bounding box center [244, 56] width 63 height 26
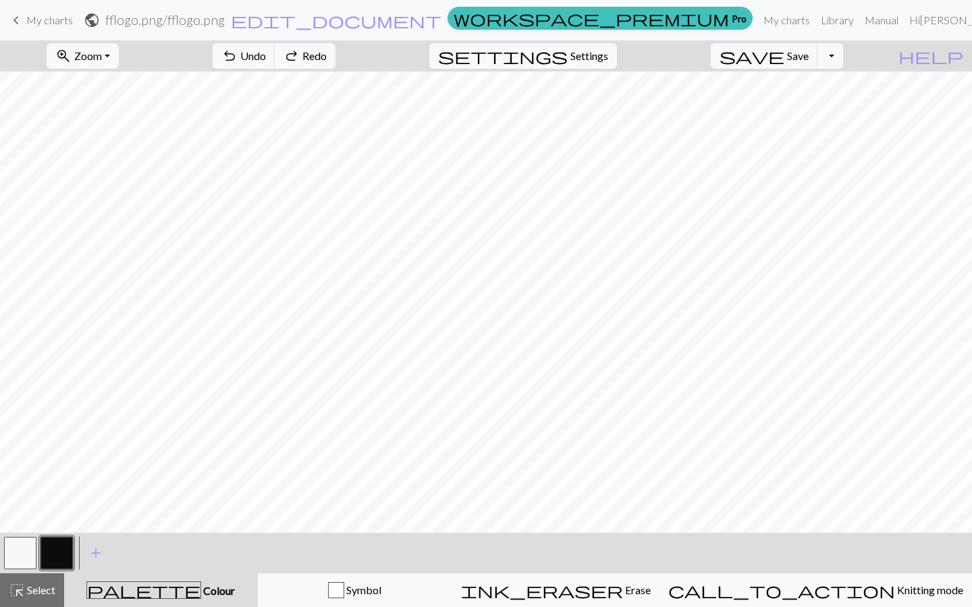
drag, startPoint x: 313, startPoint y: 55, endPoint x: 24, endPoint y: 537, distance: 561.8
click at [24, 536] on div at bounding box center [20, 553] width 36 height 36
click at [19, 536] on button "button" at bounding box center [20, 553] width 32 height 32
click at [119, 68] on button "zoom_in Zoom Zoom" at bounding box center [83, 56] width 72 height 26
click at [103, 84] on button "Fit all" at bounding box center [100, 86] width 107 height 22
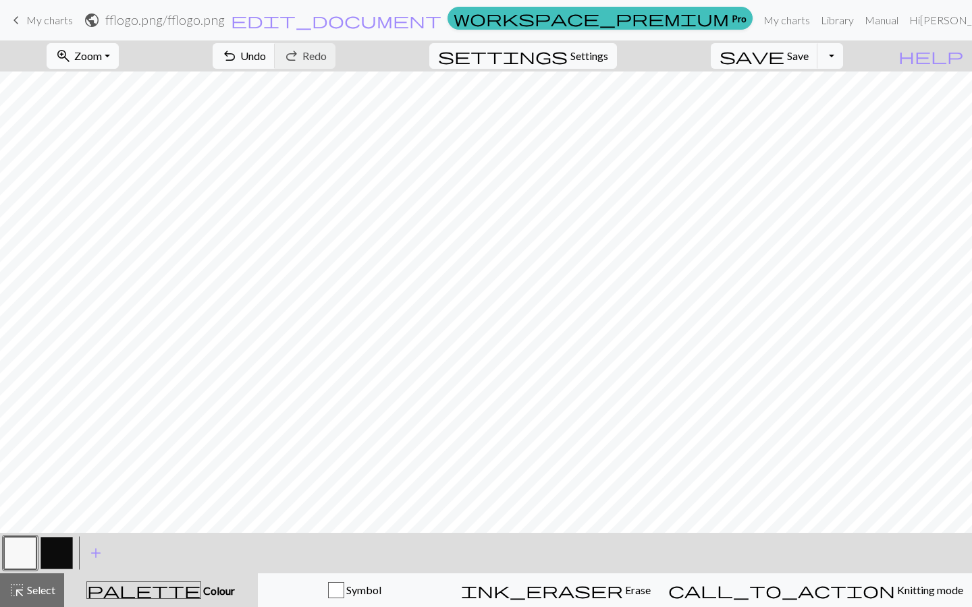
drag, startPoint x: 24, startPoint y: 537, endPoint x: 111, endPoint y: 63, distance: 481.7
click at [111, 63] on button "zoom_in Zoom Zoom" at bounding box center [83, 56] width 72 height 26
click at [116, 90] on button "Fit all" at bounding box center [100, 86] width 107 height 22
click at [773, 416] on div at bounding box center [486, 303] width 972 height 462
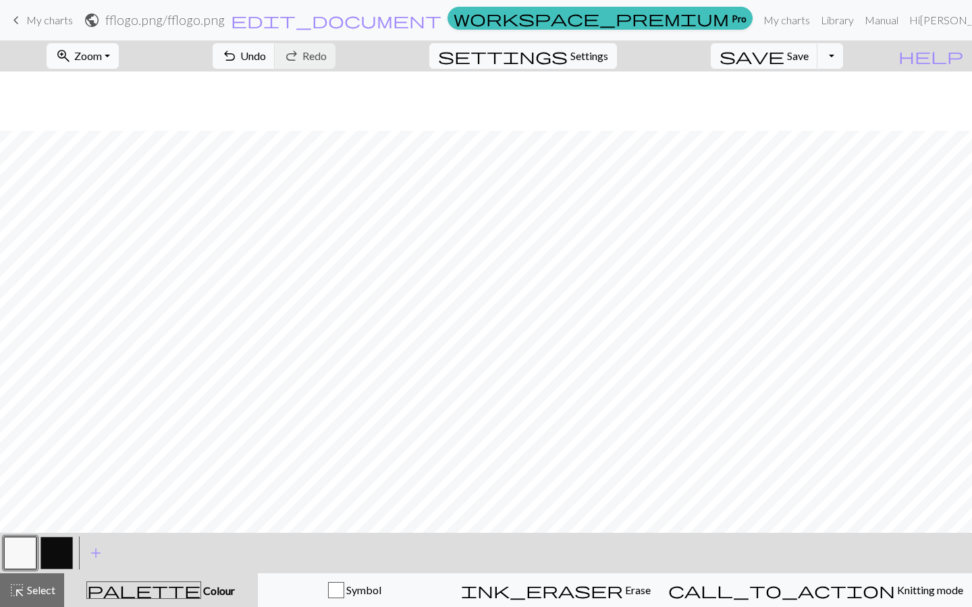
scroll to position [722, 60]
drag, startPoint x: 111, startPoint y: 63, endPoint x: 67, endPoint y: 553, distance: 492.6
click at [67, 536] on button "button" at bounding box center [56, 553] width 32 height 32
drag, startPoint x: 67, startPoint y: 553, endPoint x: 21, endPoint y: 551, distance: 46.0
click at [21, 536] on button "button" at bounding box center [20, 553] width 32 height 32
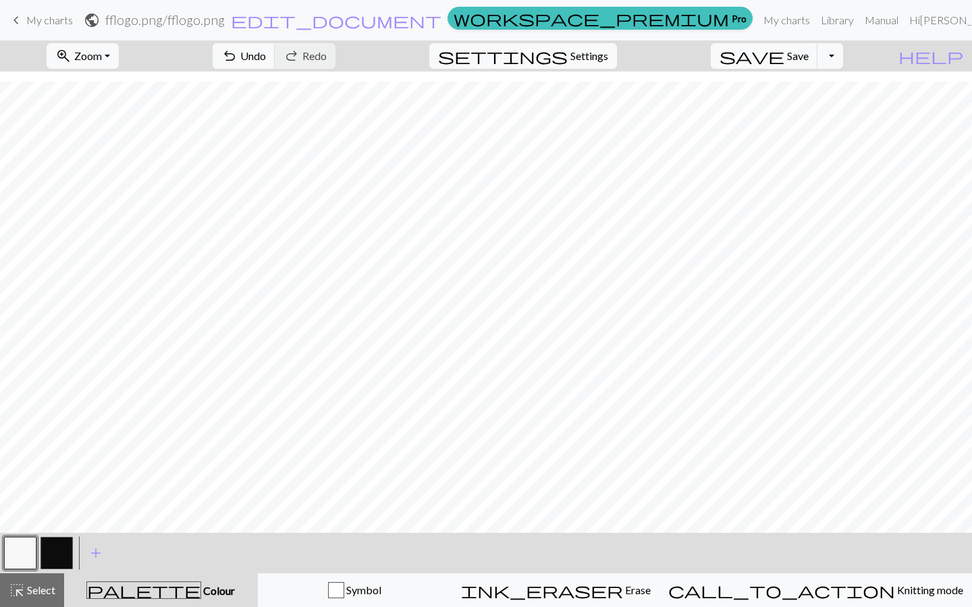
click at [65, 536] on button "button" at bounding box center [56, 553] width 32 height 32
click at [19, 536] on button "button" at bounding box center [20, 553] width 32 height 32
click at [59, 536] on button "button" at bounding box center [56, 553] width 32 height 32
drag, startPoint x: 21, startPoint y: 551, endPoint x: 20, endPoint y: 557, distance: 6.9
click at [20, 536] on button "button" at bounding box center [20, 553] width 32 height 32
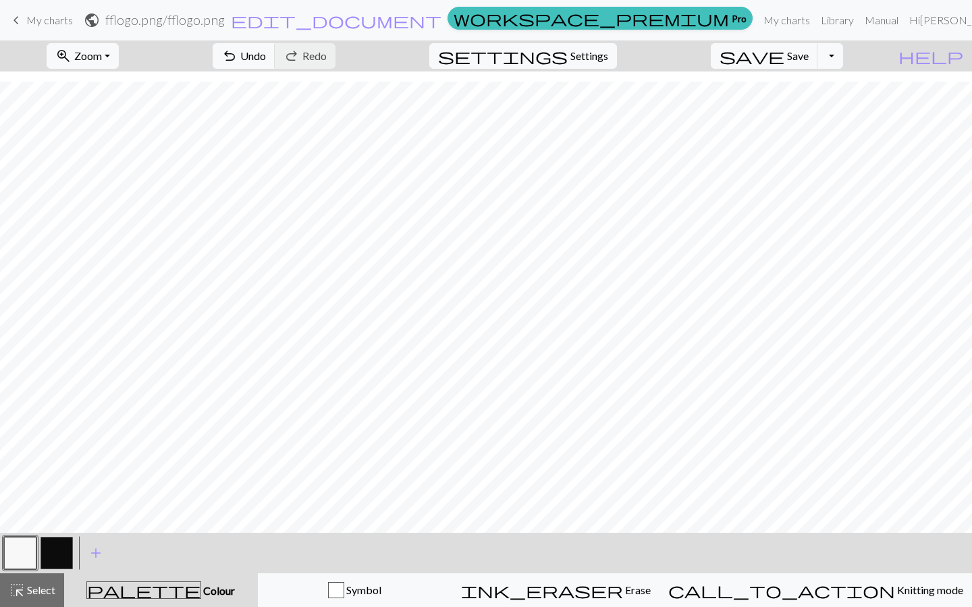
click at [49, 536] on button "button" at bounding box center [56, 553] width 32 height 32
click at [34, 536] on button "button" at bounding box center [20, 553] width 32 height 32
click at [57, 536] on button "button" at bounding box center [56, 553] width 32 height 32
click at [11, 536] on button "button" at bounding box center [20, 553] width 32 height 32
click at [70, 536] on button "button" at bounding box center [56, 553] width 32 height 32
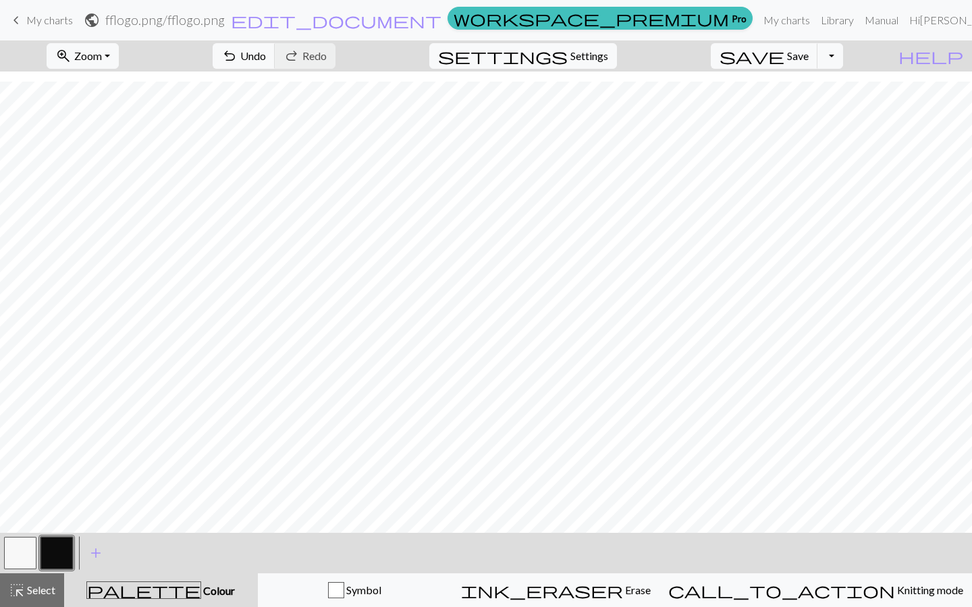
click at [27, 536] on button "button" at bounding box center [20, 553] width 32 height 32
click at [52, 536] on button "button" at bounding box center [56, 553] width 32 height 32
click at [24, 536] on button "button" at bounding box center [20, 553] width 32 height 32
click at [47, 536] on button "button" at bounding box center [56, 553] width 32 height 32
click at [5, 536] on button "button" at bounding box center [20, 553] width 32 height 32
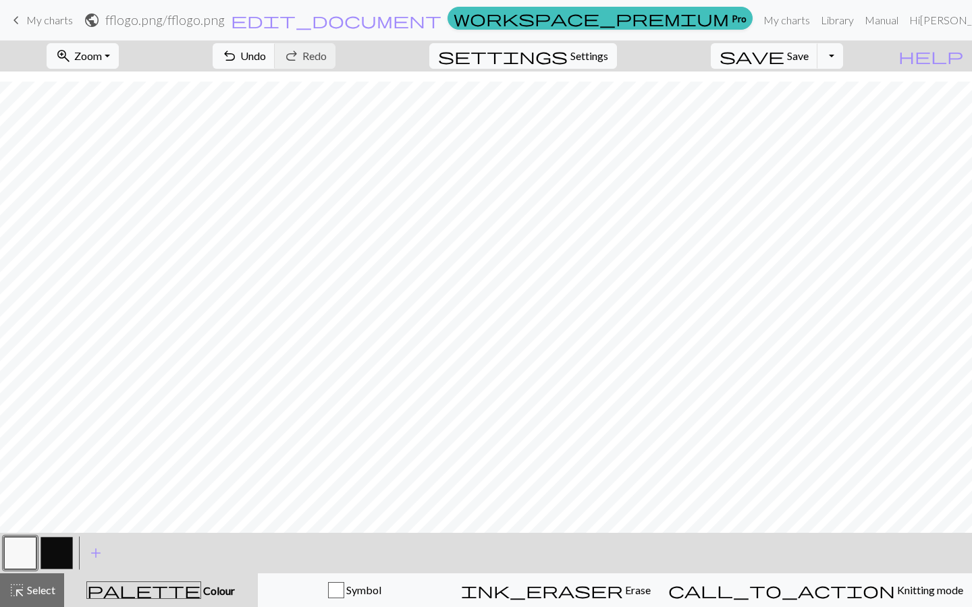
click at [68, 536] on button "button" at bounding box center [56, 553] width 32 height 32
click at [18, 536] on button "button" at bounding box center [20, 553] width 32 height 32
click at [59, 536] on button "button" at bounding box center [56, 553] width 32 height 32
click at [24, 536] on button "button" at bounding box center [20, 553] width 32 height 32
click at [46, 536] on button "button" at bounding box center [56, 553] width 32 height 32
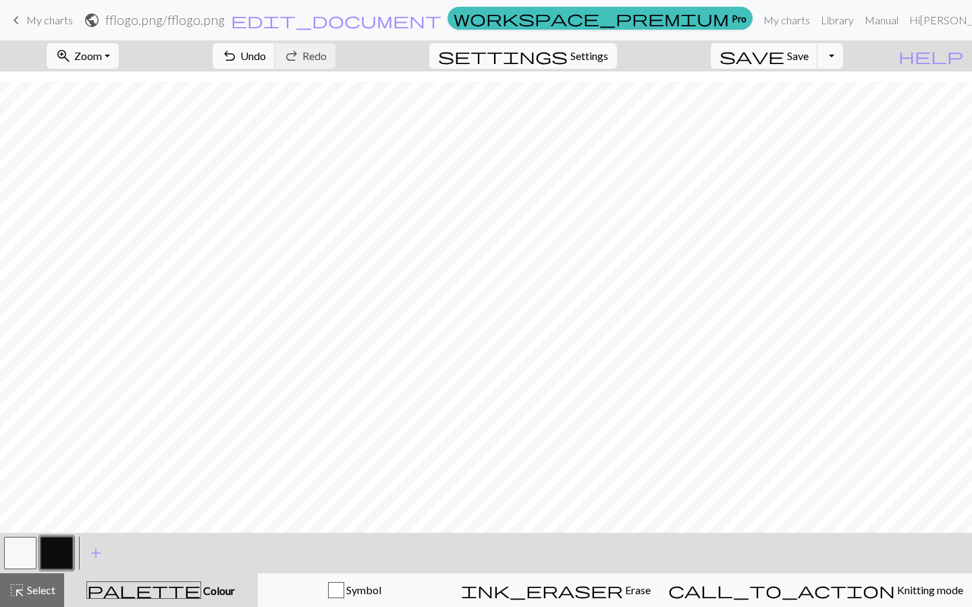
click at [18, 536] on button "button" at bounding box center [20, 553] width 32 height 32
click at [49, 536] on button "button" at bounding box center [56, 553] width 32 height 32
click at [20, 536] on button "button" at bounding box center [20, 553] width 32 height 32
drag, startPoint x: 20, startPoint y: 557, endPoint x: 57, endPoint y: 545, distance: 39.1
click at [57, 536] on button "button" at bounding box center [56, 553] width 32 height 32
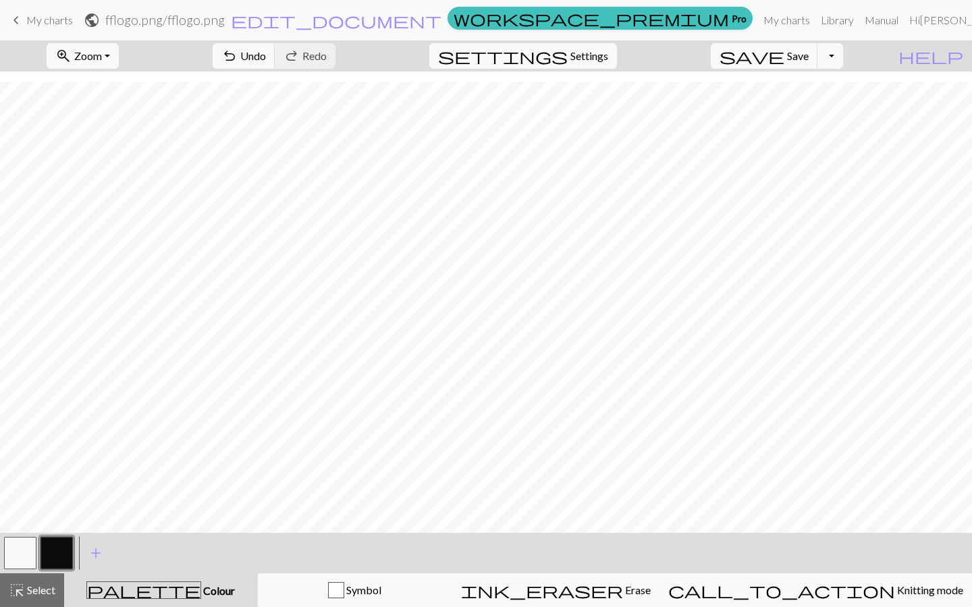
click at [27, 536] on button "button" at bounding box center [20, 553] width 32 height 32
click at [52, 536] on button "button" at bounding box center [56, 553] width 32 height 32
click at [32, 536] on button "button" at bounding box center [20, 553] width 32 height 32
click at [59, 536] on button "button" at bounding box center [56, 553] width 32 height 32
click at [18, 536] on button "button" at bounding box center [20, 553] width 32 height 32
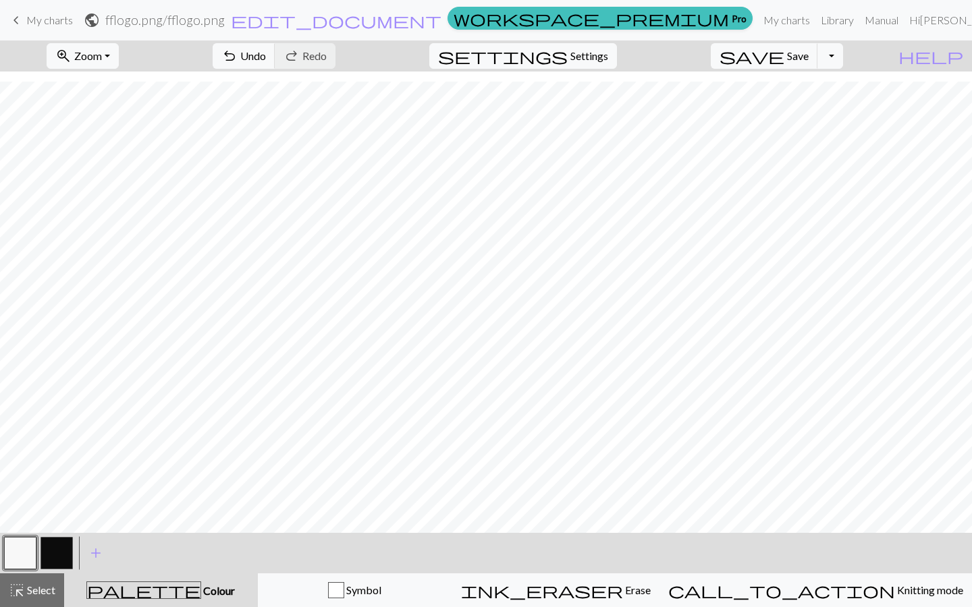
click at [56, 536] on button "button" at bounding box center [56, 553] width 32 height 32
click at [28, 536] on button "button" at bounding box center [20, 553] width 32 height 32
click at [80, 536] on button "add Add a colour" at bounding box center [96, 554] width 34 height 34
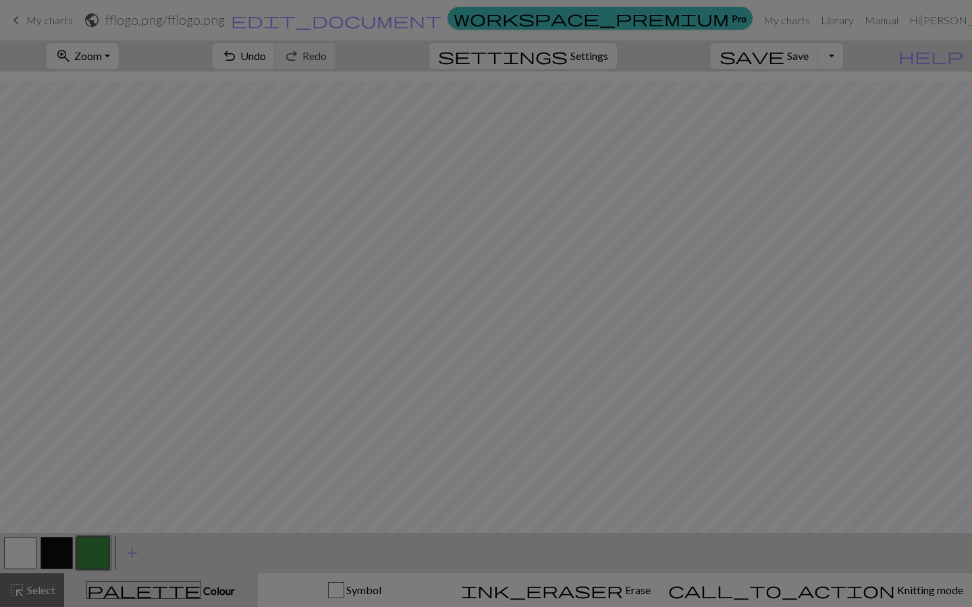
click at [61, 536] on div "Edit colour Name CC2 Use advanced picker workspace_premium Become a Pro user to…" at bounding box center [486, 303] width 972 height 607
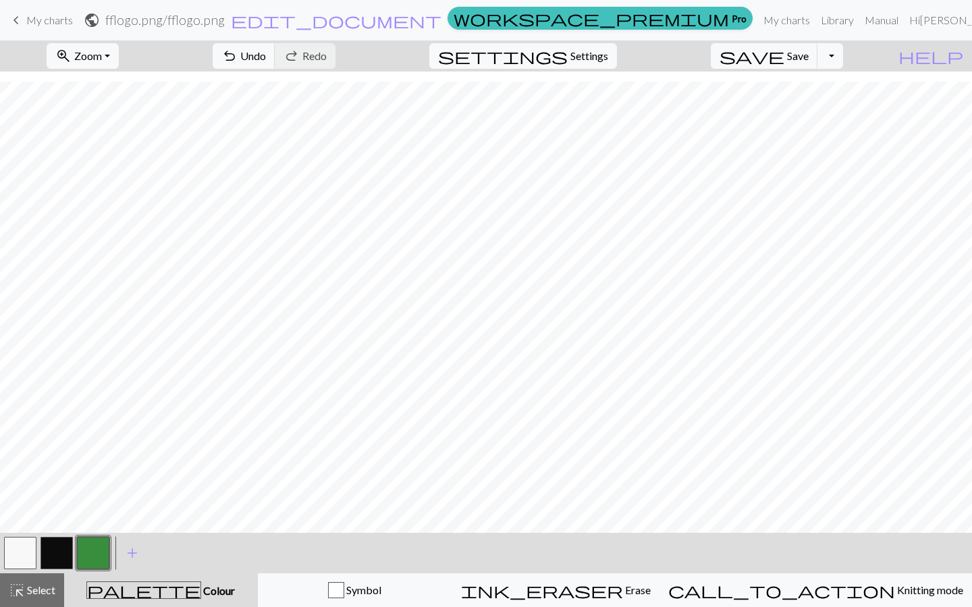
click at [63, 536] on button "button" at bounding box center [56, 553] width 32 height 32
click at [23, 536] on button "button" at bounding box center [20, 553] width 32 height 32
click at [55, 536] on button "button" at bounding box center [56, 553] width 32 height 32
click at [12, 536] on button "button" at bounding box center [20, 553] width 32 height 32
click at [61, 536] on button "button" at bounding box center [56, 553] width 32 height 32
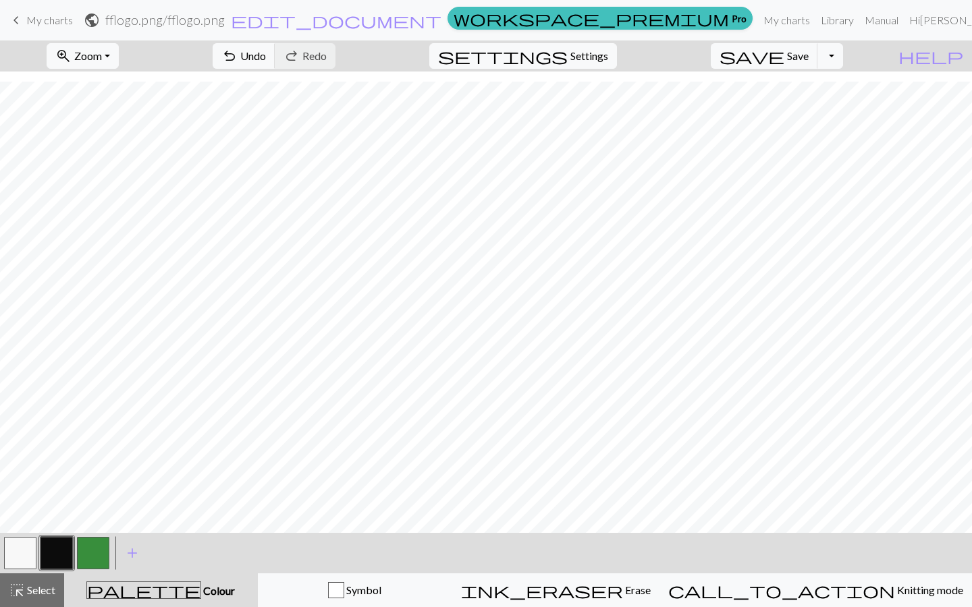
click at [32, 536] on button "button" at bounding box center [20, 553] width 32 height 32
click at [38, 536] on div at bounding box center [56, 553] width 36 height 36
click at [54, 536] on button "button" at bounding box center [56, 553] width 32 height 32
click at [16, 536] on button "button" at bounding box center [20, 553] width 32 height 32
click at [51, 536] on button "button" at bounding box center [56, 553] width 32 height 32
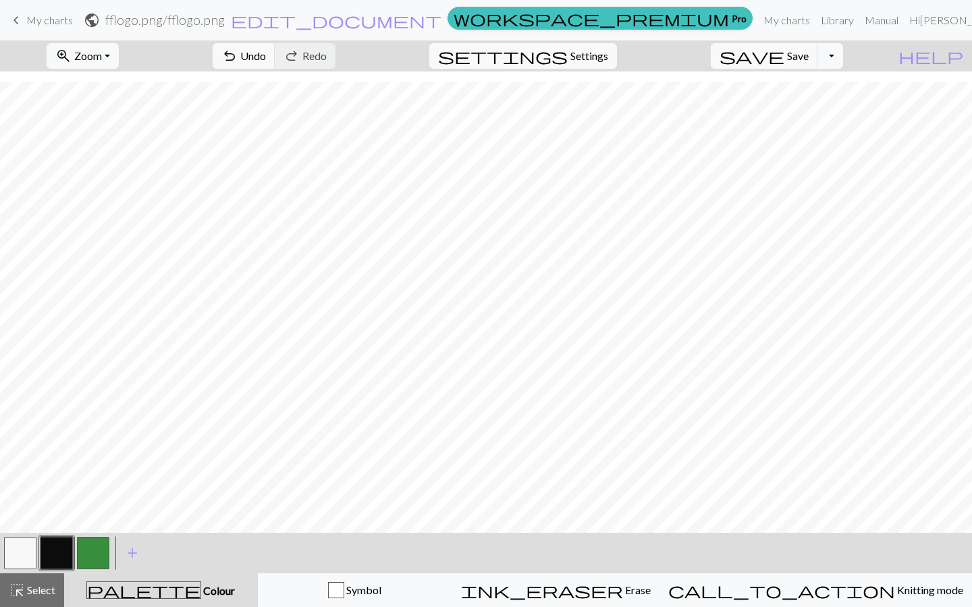
click at [22, 536] on button "button" at bounding box center [20, 553] width 32 height 32
click at [52, 536] on button "button" at bounding box center [56, 553] width 32 height 32
drag, startPoint x: 54, startPoint y: 547, endPoint x: 16, endPoint y: 555, distance: 38.6
click at [16, 536] on button "button" at bounding box center [20, 553] width 32 height 32
drag, startPoint x: 16, startPoint y: 555, endPoint x: 57, endPoint y: 554, distance: 40.5
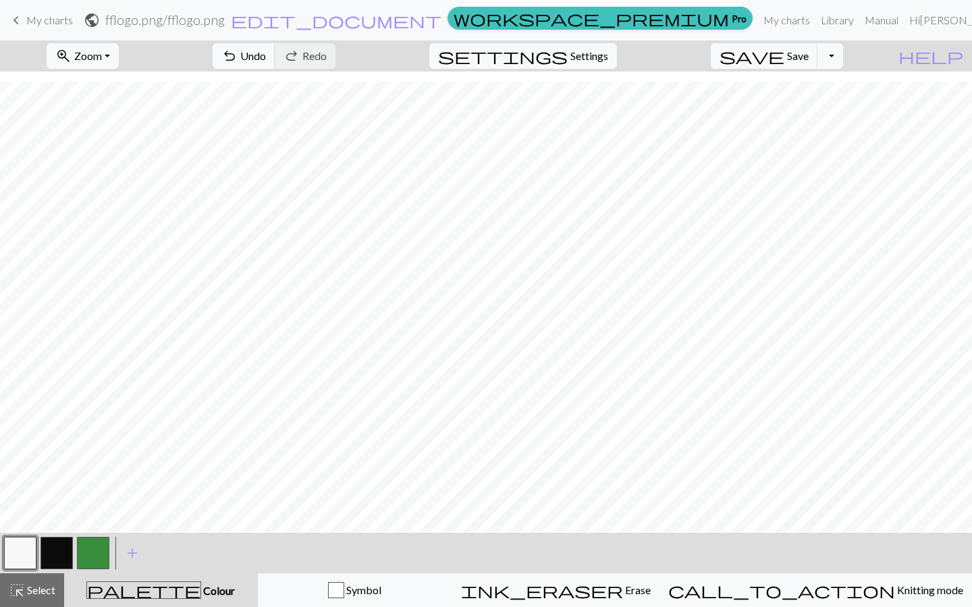
click at [57, 536] on button "button" at bounding box center [56, 553] width 32 height 32
click at [28, 536] on button "button" at bounding box center [20, 553] width 32 height 32
click at [59, 536] on button "button" at bounding box center [56, 553] width 32 height 32
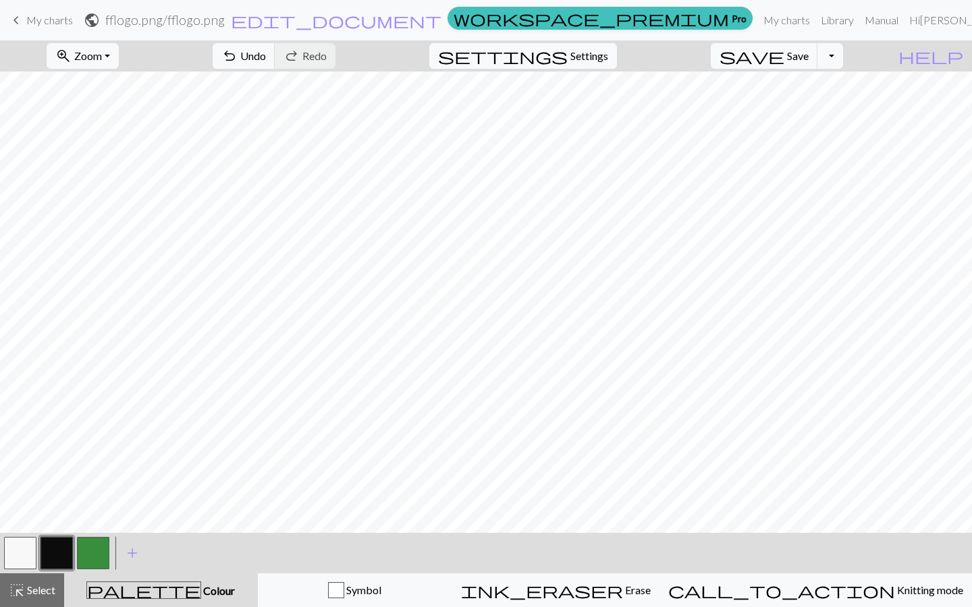
click at [59, 536] on button "button" at bounding box center [56, 553] width 32 height 32
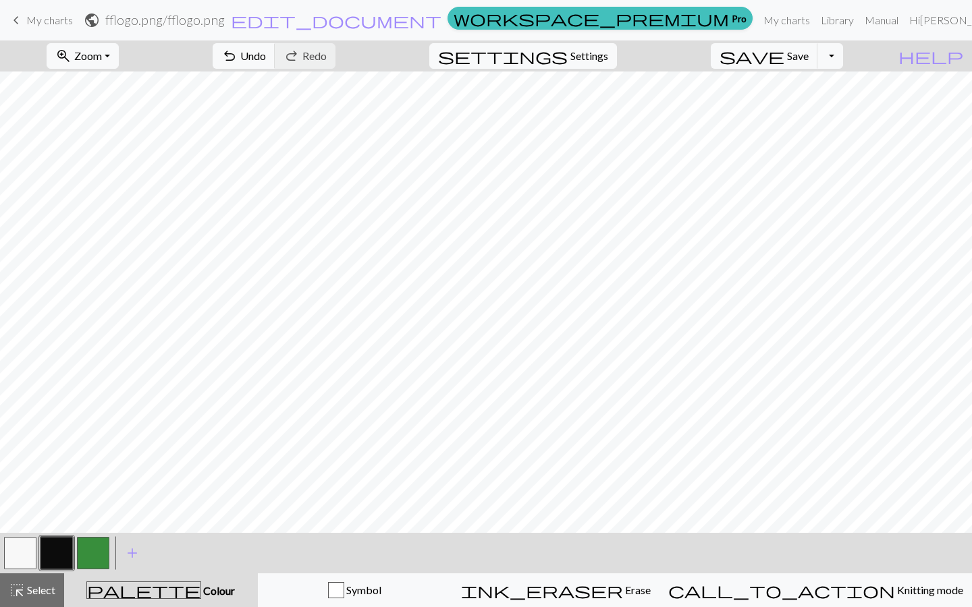
click at [381, 536] on span "Symbol" at bounding box center [362, 590] width 37 height 13
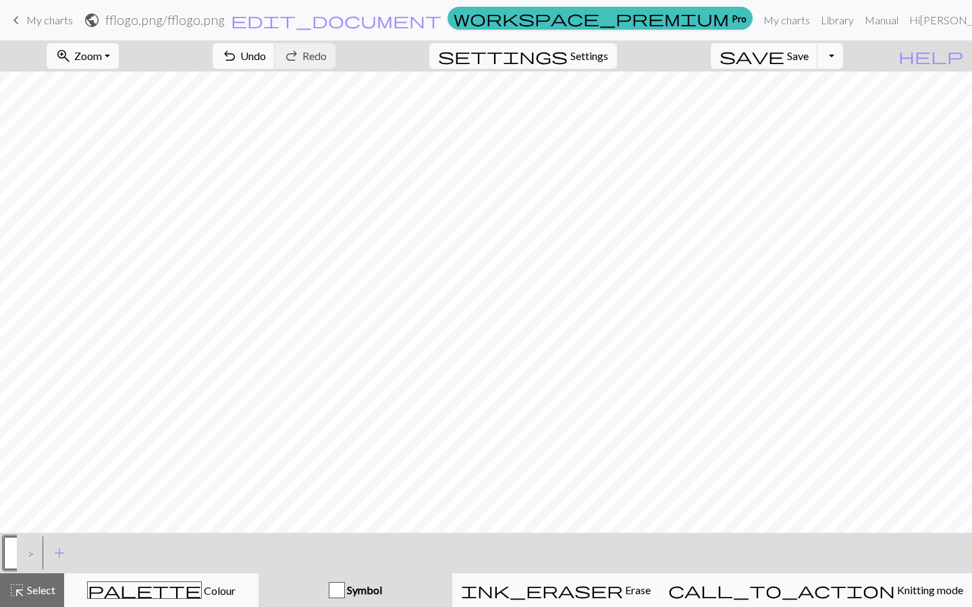
click at [223, 536] on div "palette Colour Colour" at bounding box center [161, 591] width 177 height 18
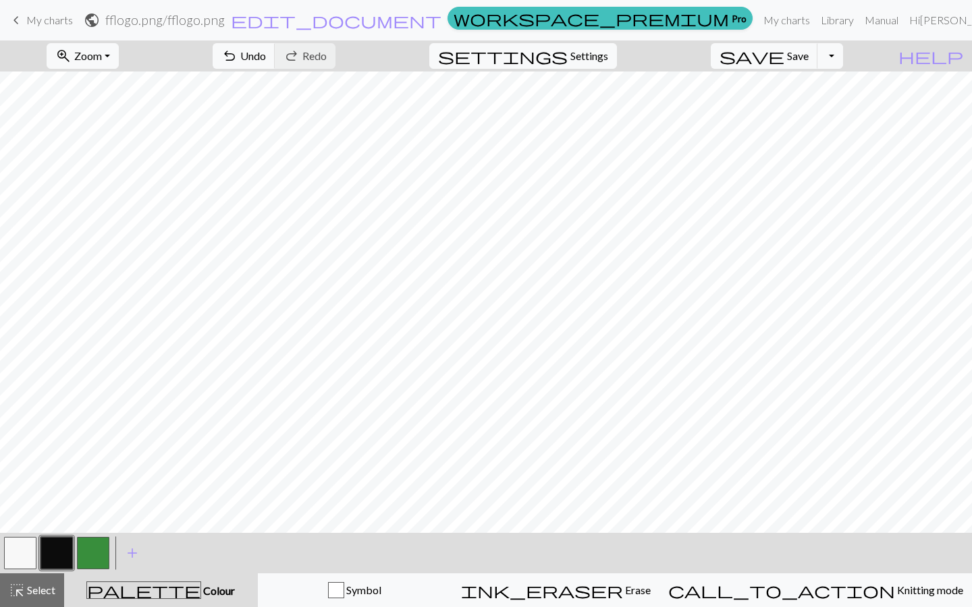
click at [122, 536] on div "palette Colour Colour" at bounding box center [160, 591] width 177 height 18
click at [20, 536] on span "highlight_alt" at bounding box center [17, 590] width 16 height 19
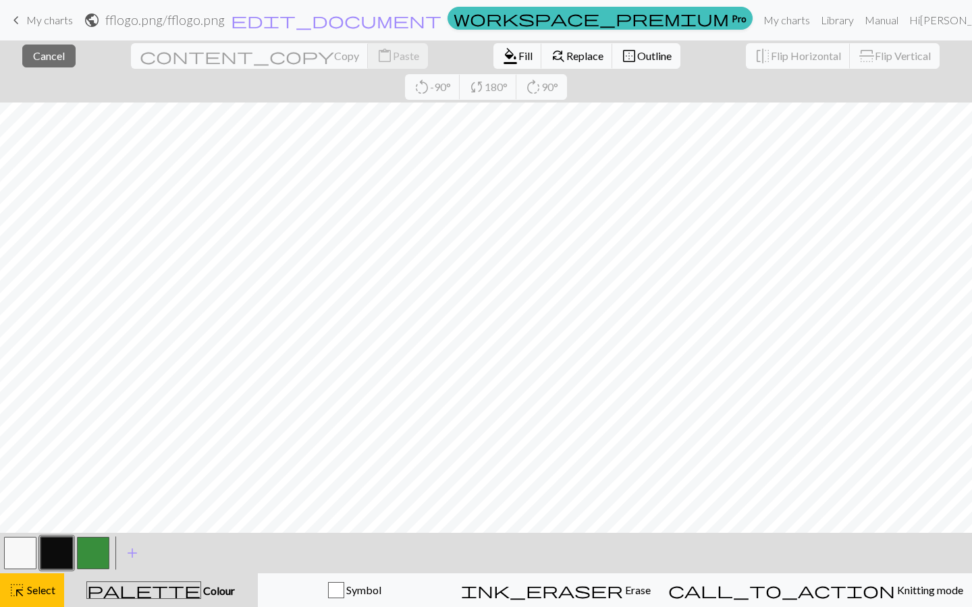
click at [34, 69] on div "close Cancel content_copy Copy content_paste Paste format_color_fill Fill find_…" at bounding box center [486, 71] width 972 height 62
drag, startPoint x: 57, startPoint y: 554, endPoint x: 43, endPoint y: 53, distance: 500.9
click at [43, 53] on span "Cancel" at bounding box center [49, 55] width 32 height 13
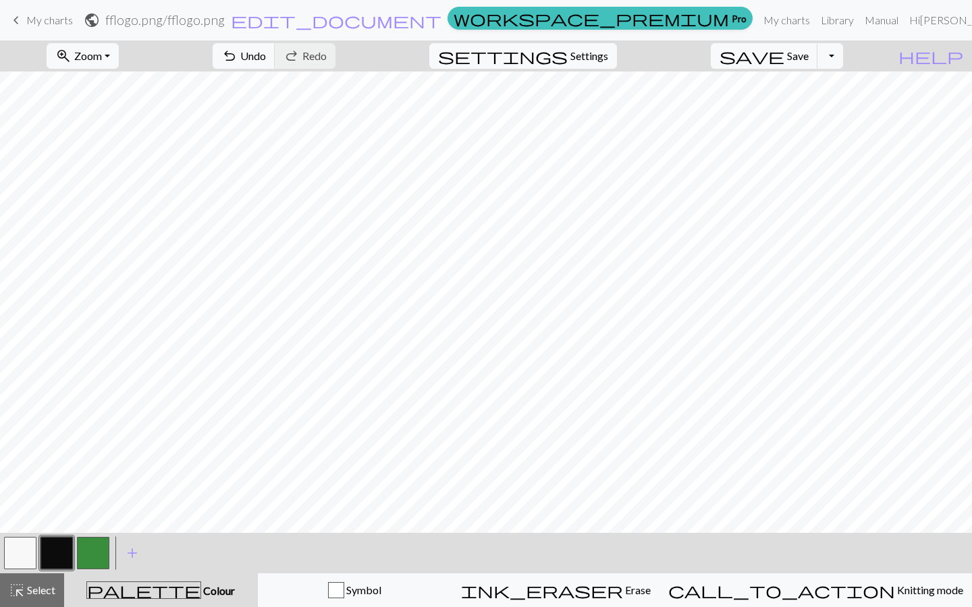
click at [102, 57] on span "Zoom" at bounding box center [88, 55] width 28 height 13
click at [17, 536] on button "button" at bounding box center [20, 553] width 32 height 32
drag, startPoint x: 43, startPoint y: 53, endPoint x: 120, endPoint y: 55, distance: 77.6
click at [102, 55] on span "Zoom" at bounding box center [88, 55] width 28 height 13
click at [115, 181] on button "100%" at bounding box center [100, 184] width 107 height 22
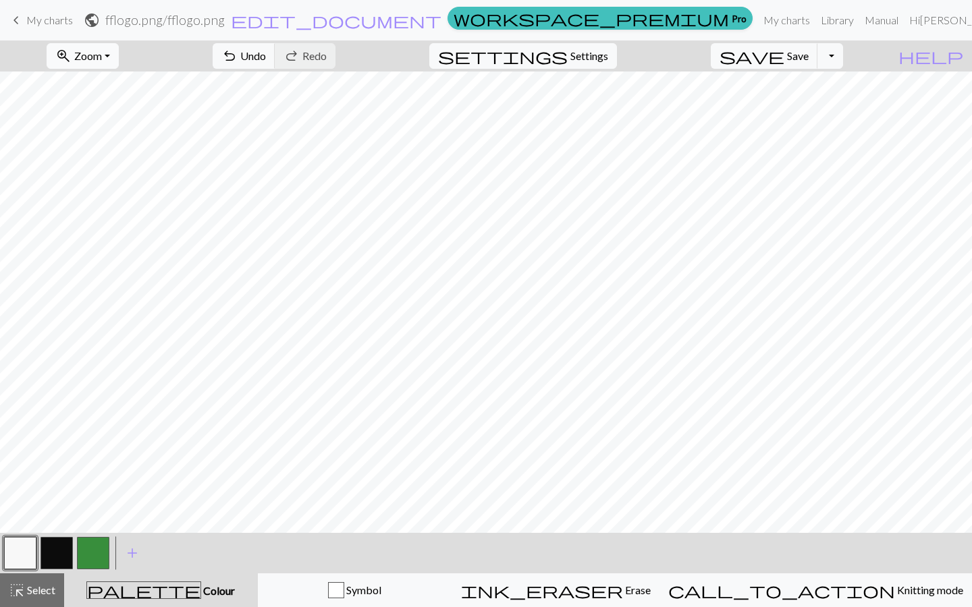
click at [101, 52] on span "Zoom" at bounding box center [88, 55] width 28 height 13
click at [103, 164] on button "50%" at bounding box center [100, 162] width 107 height 22
drag, startPoint x: 120, startPoint y: 55, endPoint x: 94, endPoint y: 43, distance: 28.7
click at [94, 43] on button "zoom_in Zoom Zoom" at bounding box center [83, 56] width 72 height 26
drag, startPoint x: 94, startPoint y: 43, endPoint x: 108, endPoint y: 134, distance: 91.5
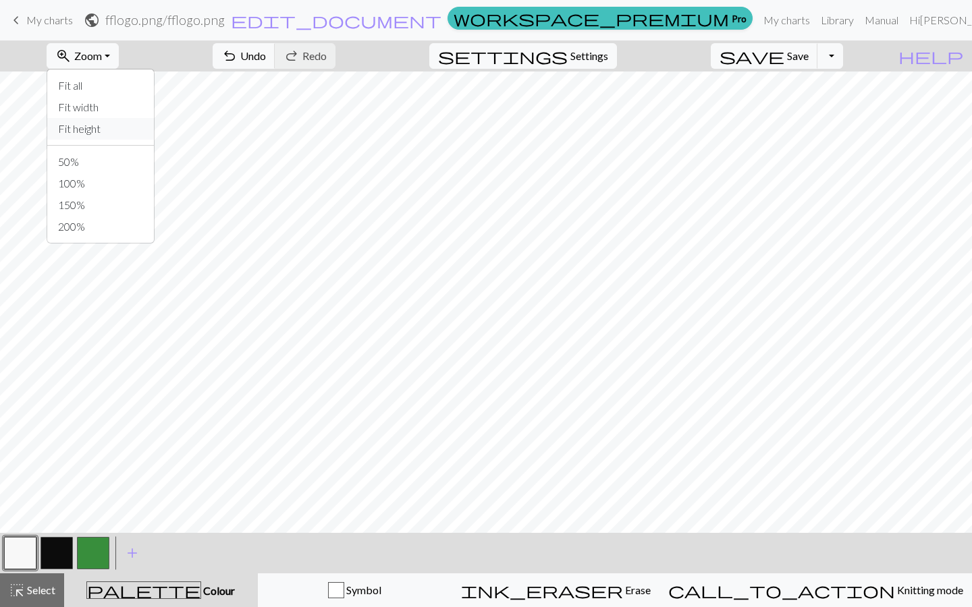
click at [108, 134] on button "Fit height" at bounding box center [100, 129] width 107 height 22
click at [102, 55] on span "Zoom" at bounding box center [88, 55] width 28 height 13
click at [108, 124] on button "Fit height" at bounding box center [100, 129] width 107 height 22
drag, startPoint x: 108, startPoint y: 134, endPoint x: 104, endPoint y: 50, distance: 83.8
click at [102, 50] on span "Zoom" at bounding box center [88, 55] width 28 height 13
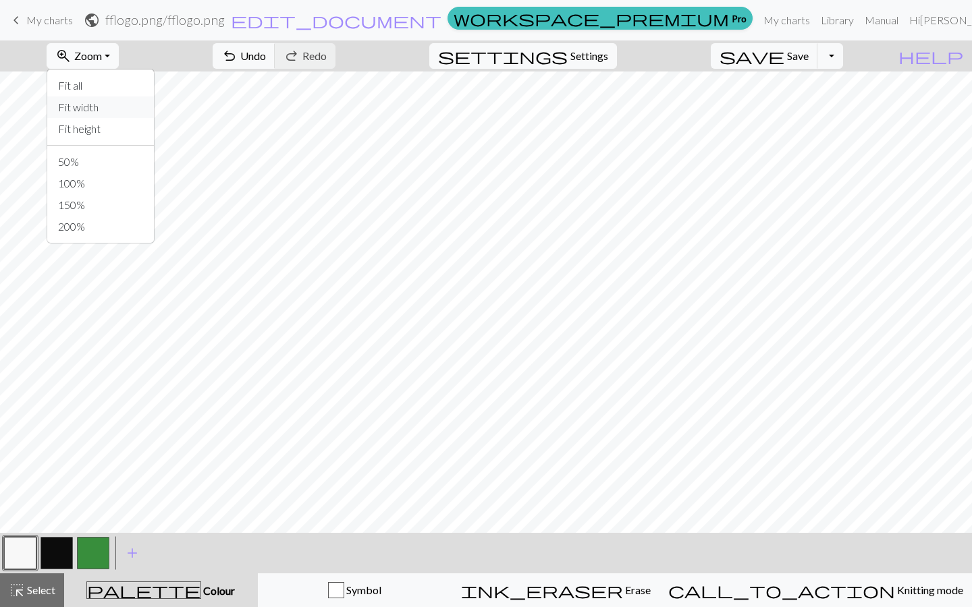
click at [119, 107] on button "Fit width" at bounding box center [100, 108] width 107 height 22
click at [102, 53] on span "Zoom" at bounding box center [88, 55] width 28 height 13
click at [114, 103] on button "Fit width" at bounding box center [100, 108] width 107 height 22
click at [102, 59] on span "Zoom" at bounding box center [88, 55] width 28 height 13
click at [111, 163] on button "50%" at bounding box center [100, 162] width 107 height 22
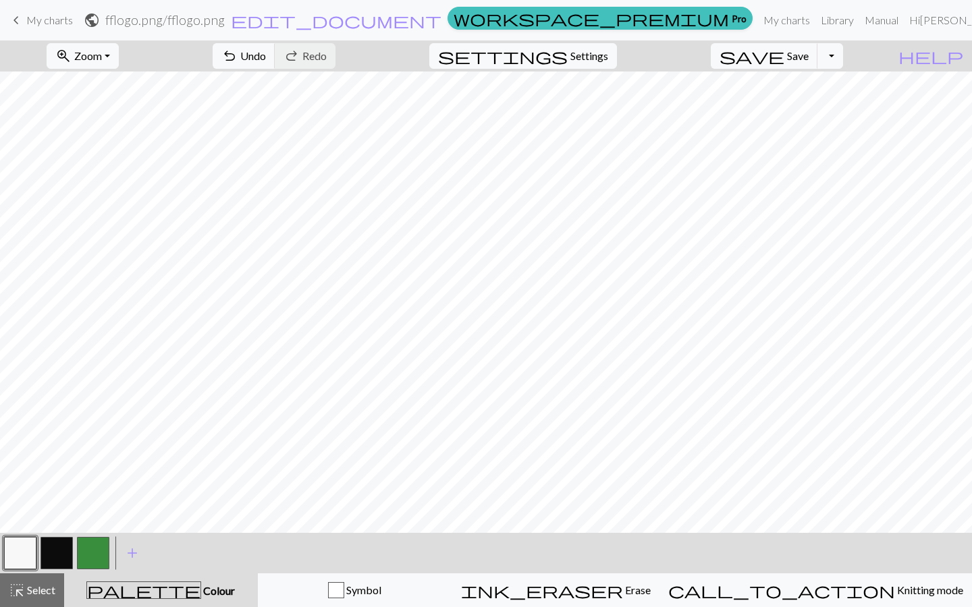
drag, startPoint x: 104, startPoint y: 50, endPoint x: 63, endPoint y: 559, distance: 511.1
click at [63, 536] on button "button" at bounding box center [56, 553] width 32 height 32
drag, startPoint x: 63, startPoint y: 559, endPoint x: 22, endPoint y: 593, distance: 53.8
click at [22, 536] on span "highlight_alt" at bounding box center [17, 590] width 16 height 19
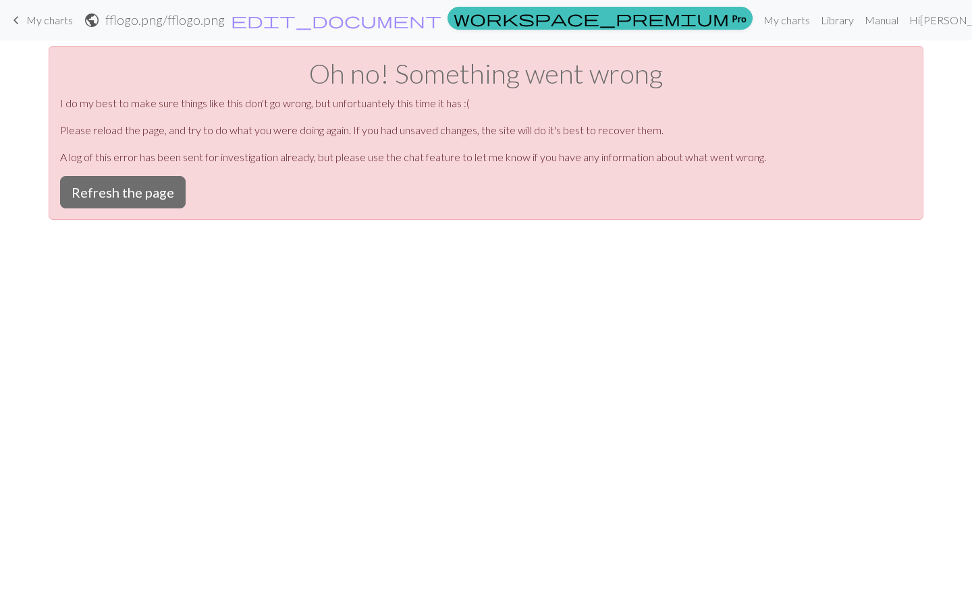
click at [146, 194] on button "Refresh the page" at bounding box center [123, 192] width 126 height 32
